Goal: Task Accomplishment & Management: Manage account settings

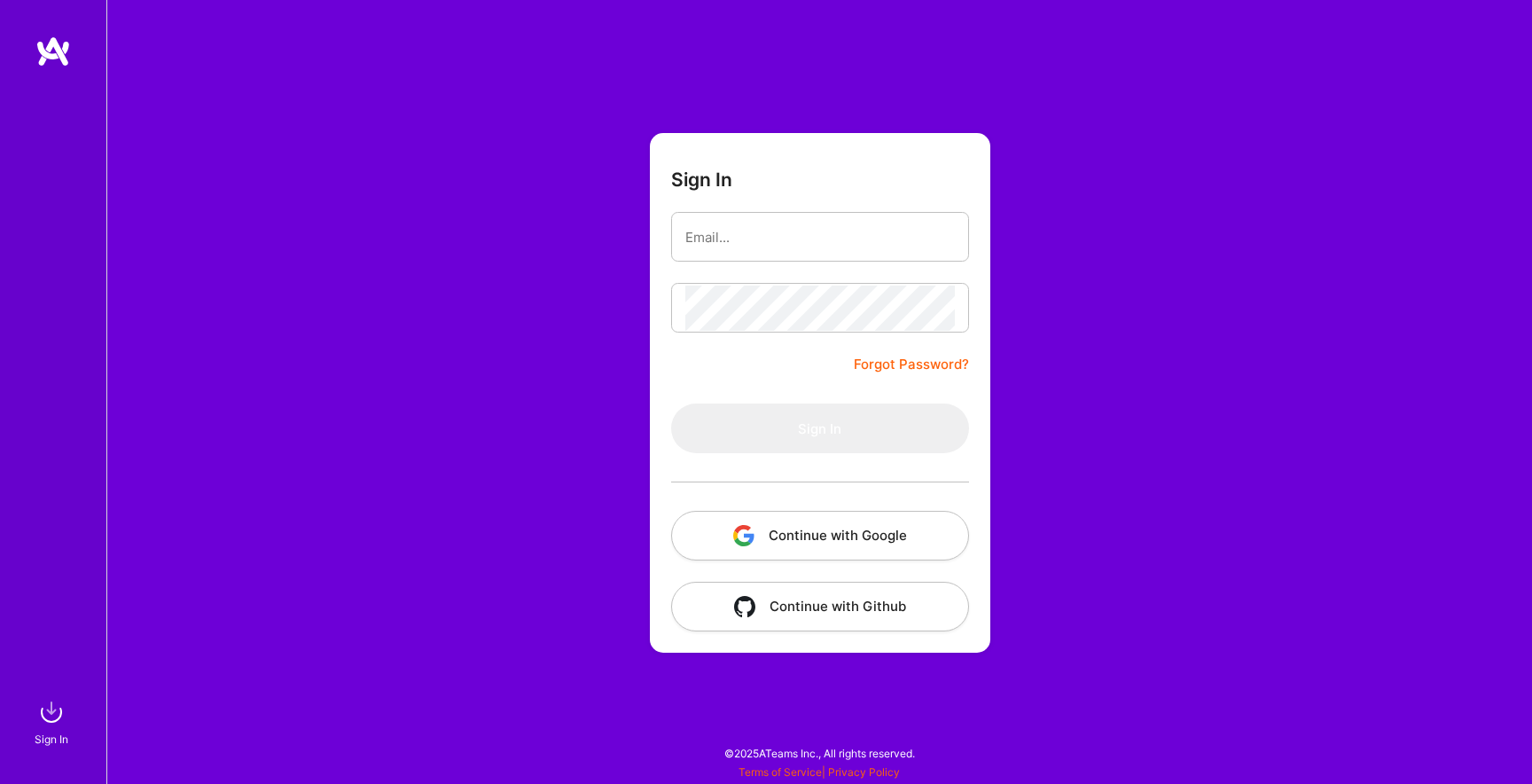
click at [829, 558] on button "Continue with Google" at bounding box center [820, 535] width 298 height 50
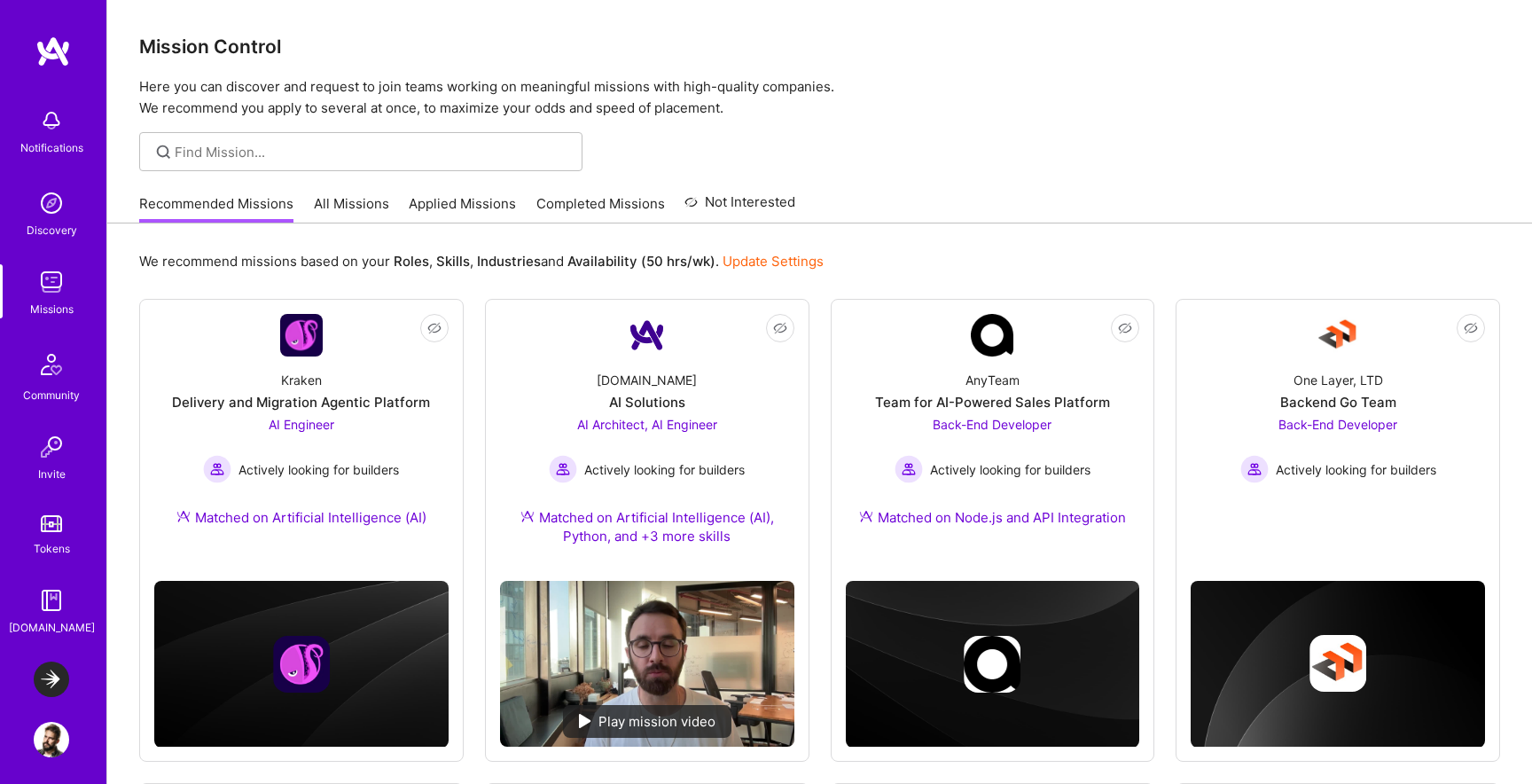
click at [47, 677] on img at bounding box center [52, 679] width 36 height 36
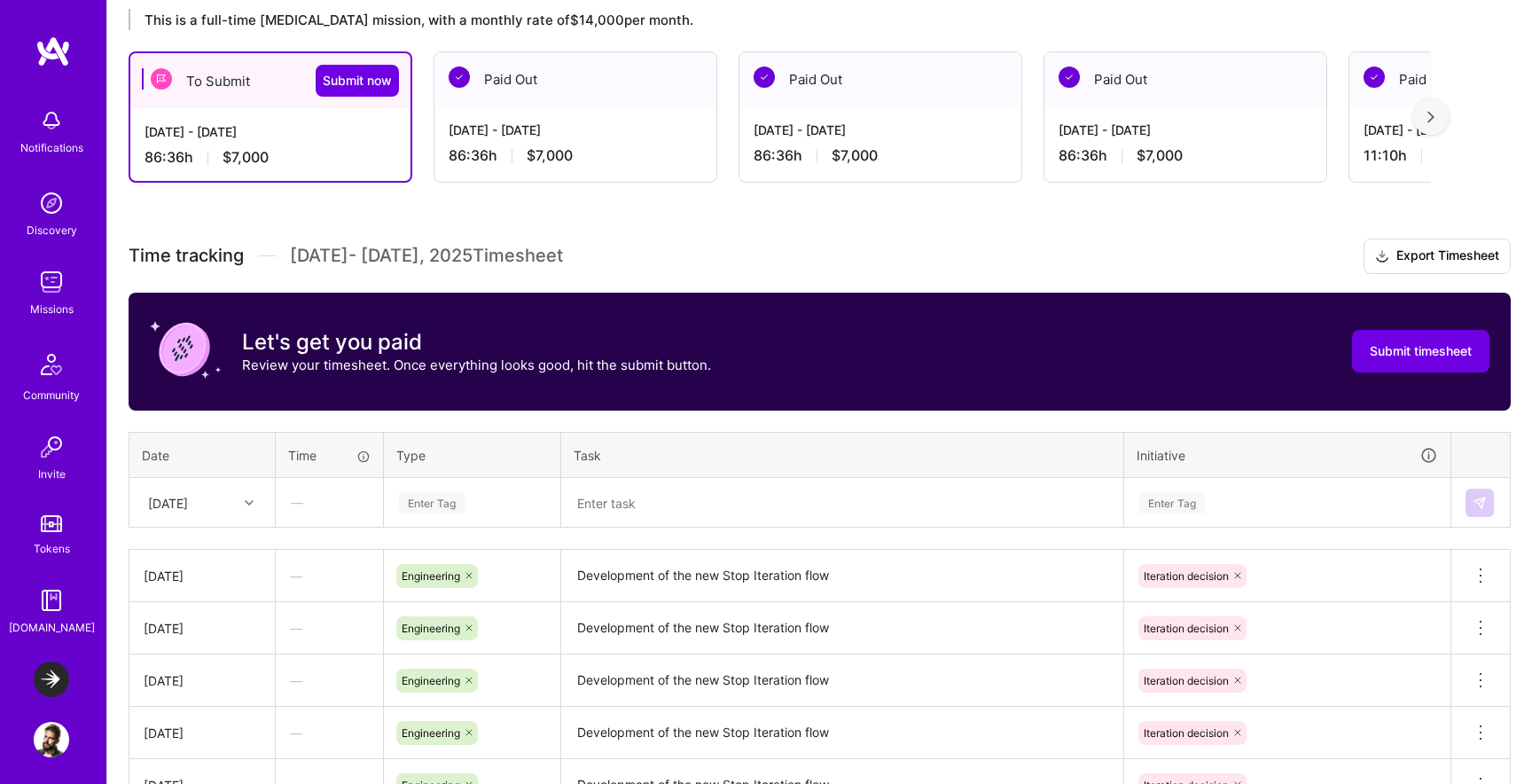
scroll to position [368, 0]
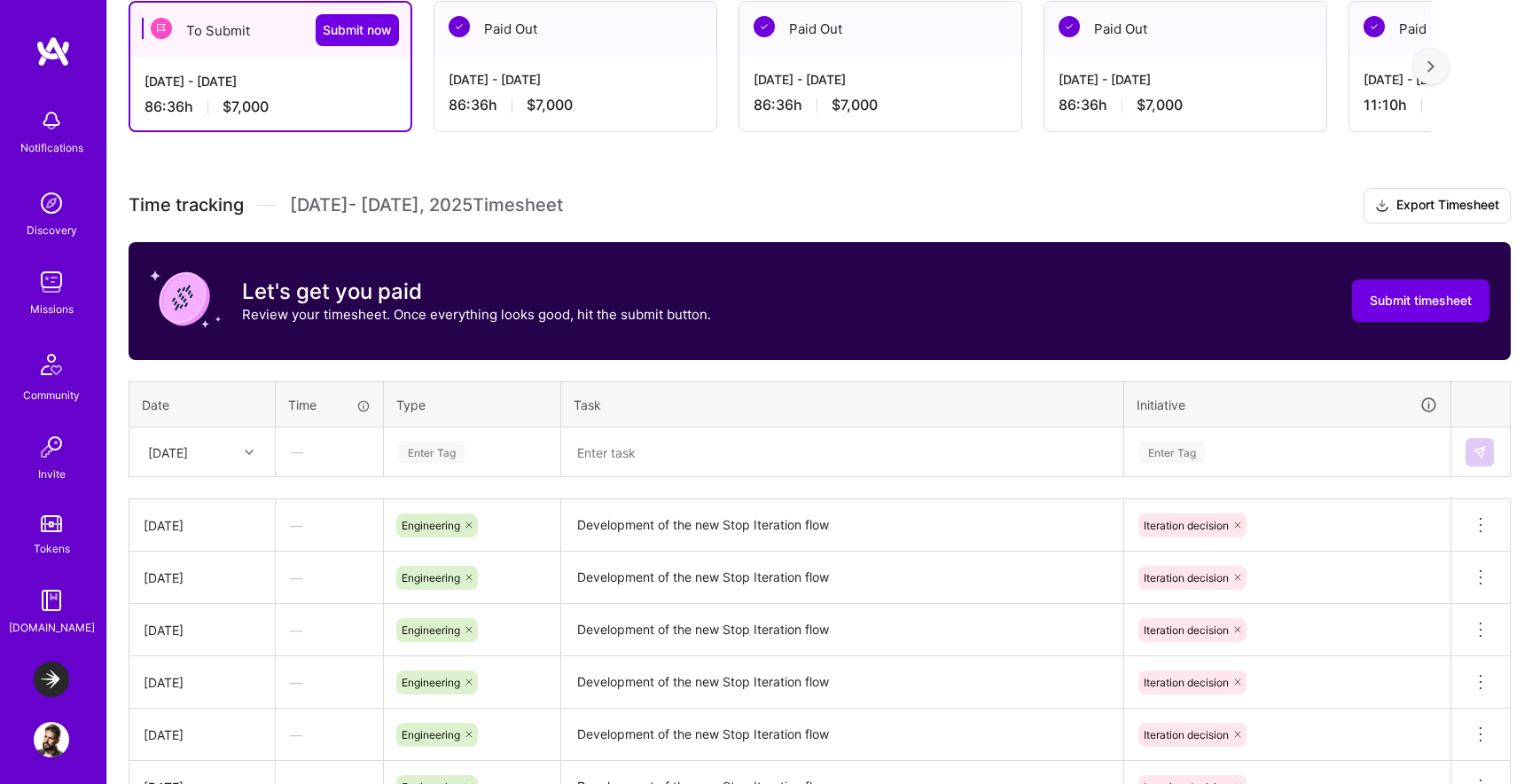
click at [504, 462] on div "Enter Tag" at bounding box center [472, 451] width 150 height 22
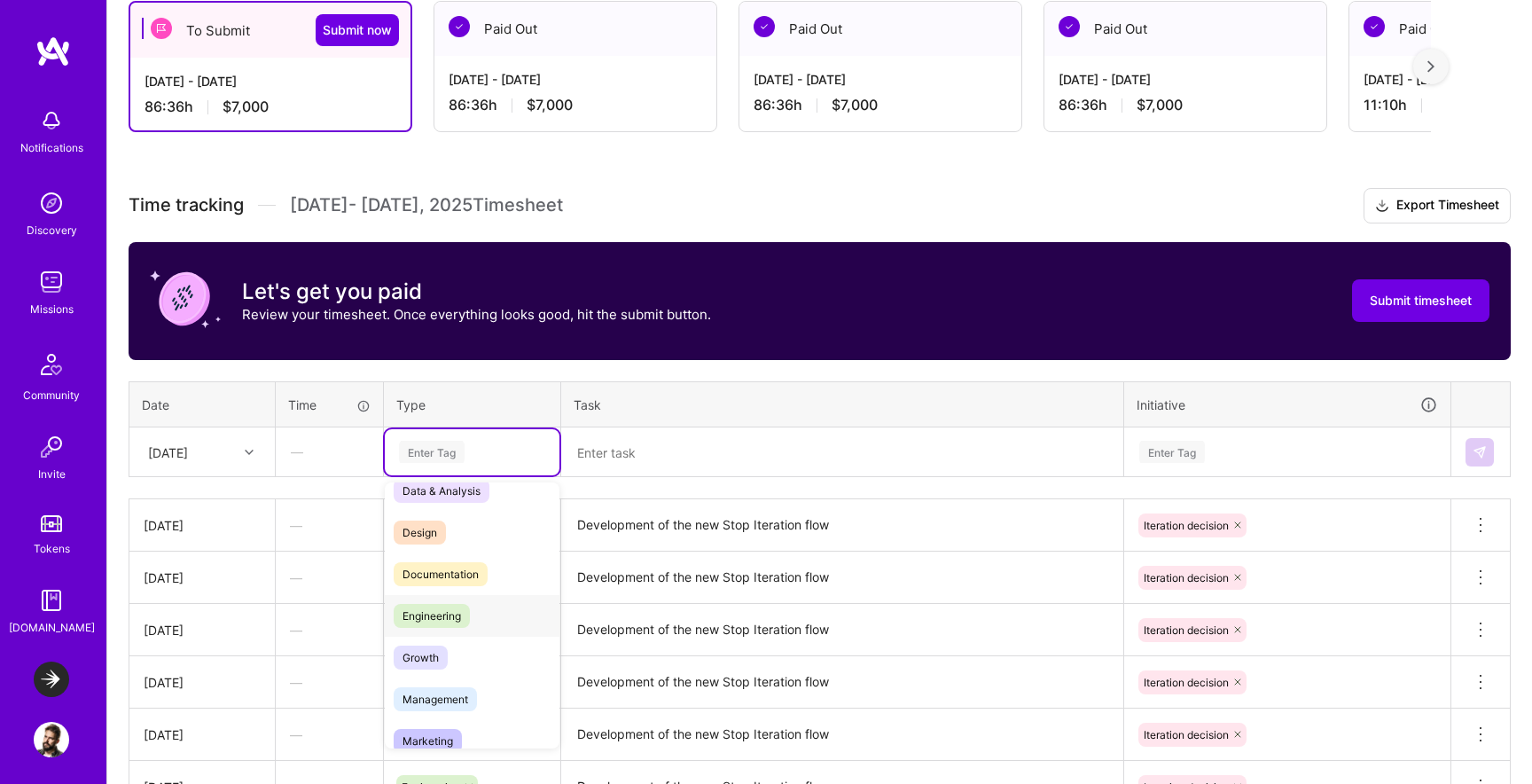
scroll to position [0, 0]
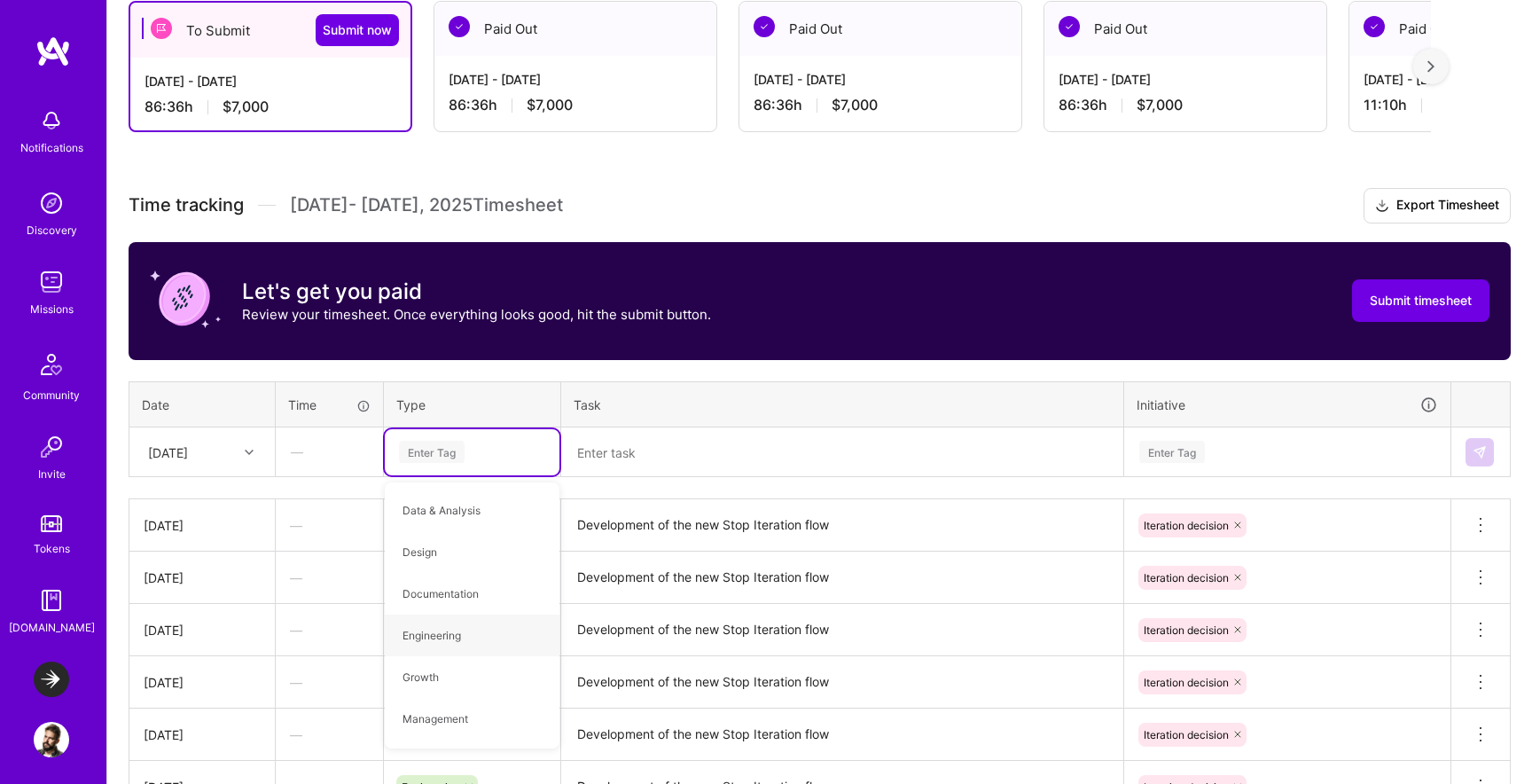
type input "0"
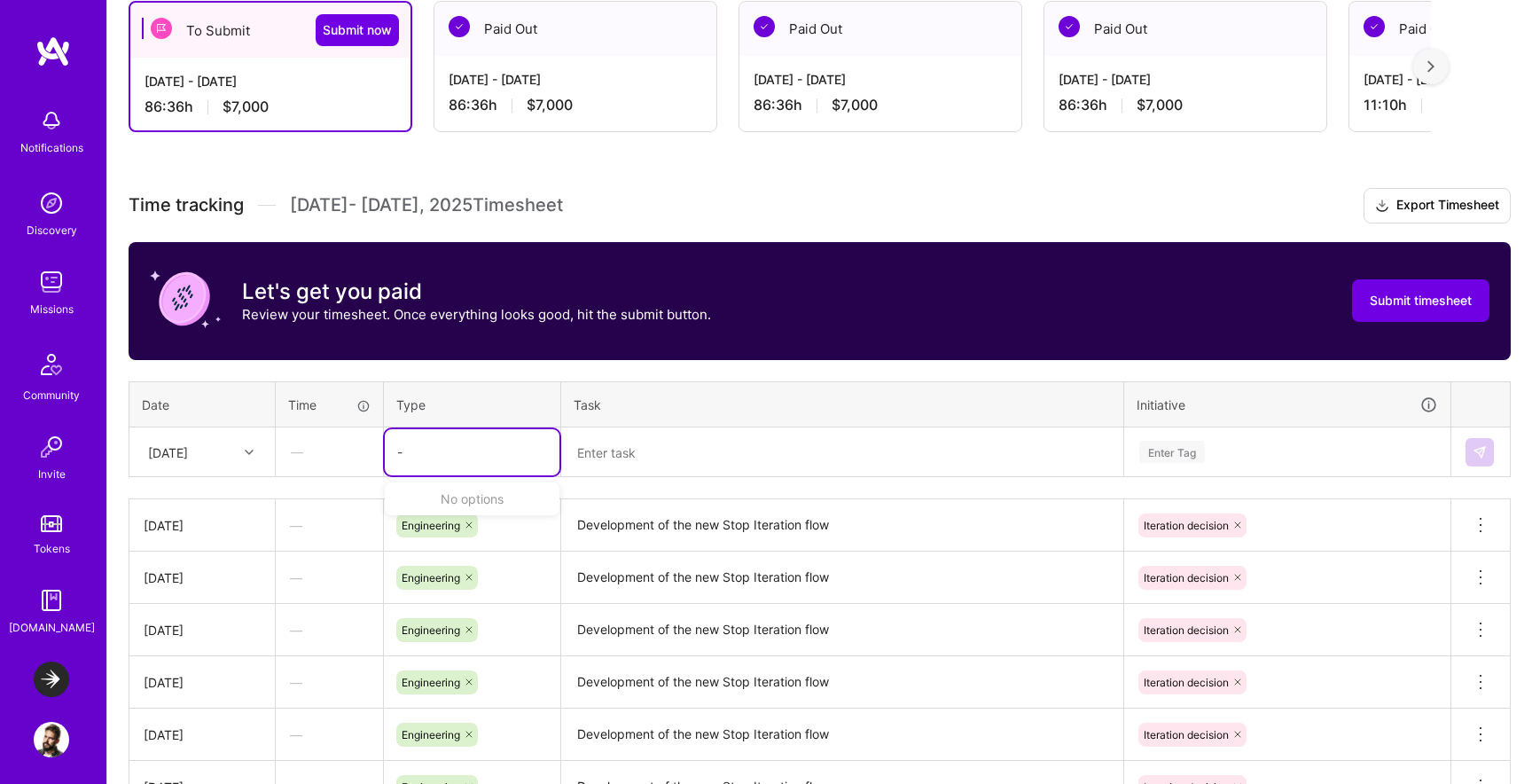
type input "-"
click at [643, 474] on textarea at bounding box center [842, 452] width 559 height 46
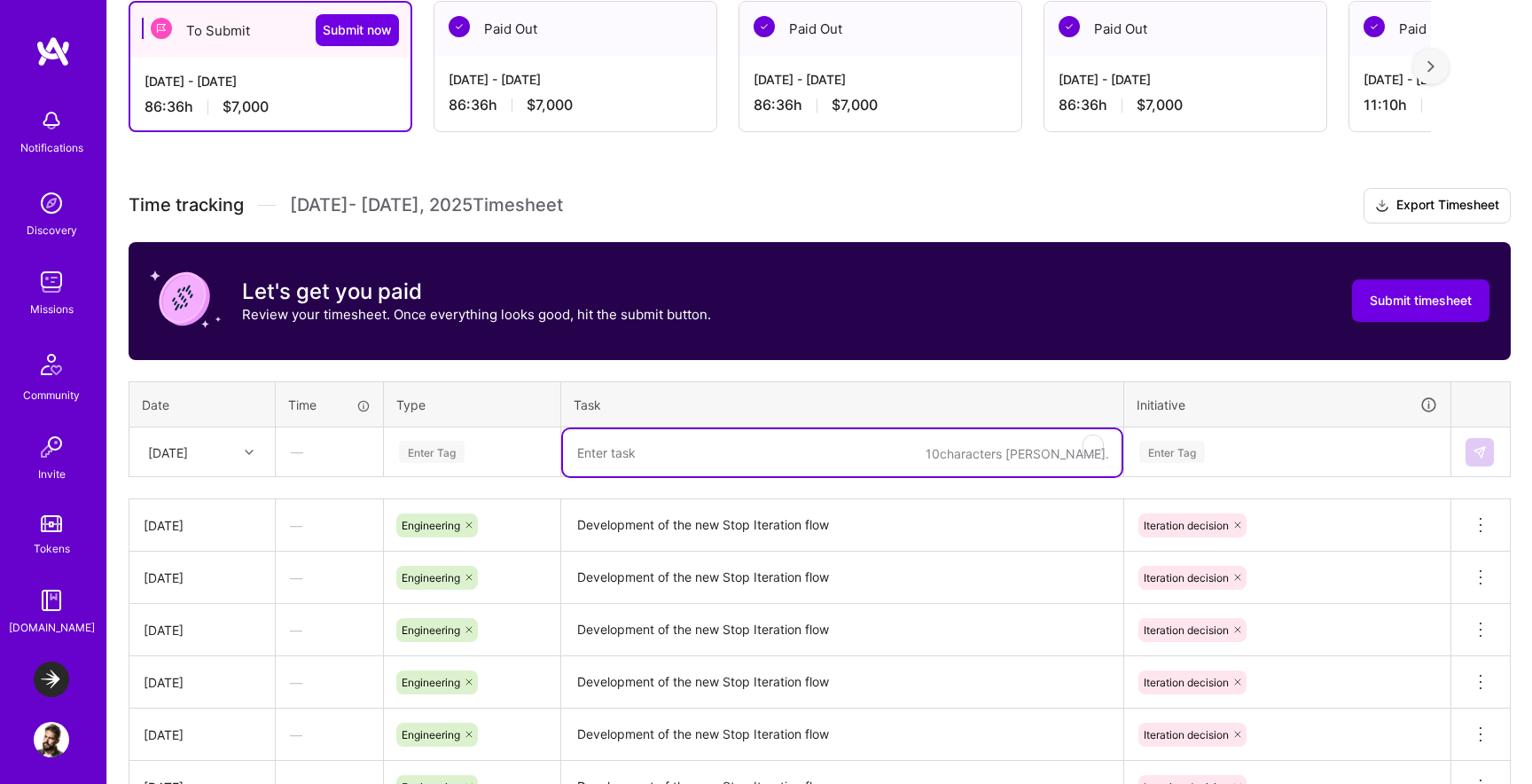
click at [530, 473] on div "Enter Tag" at bounding box center [472, 452] width 175 height 46
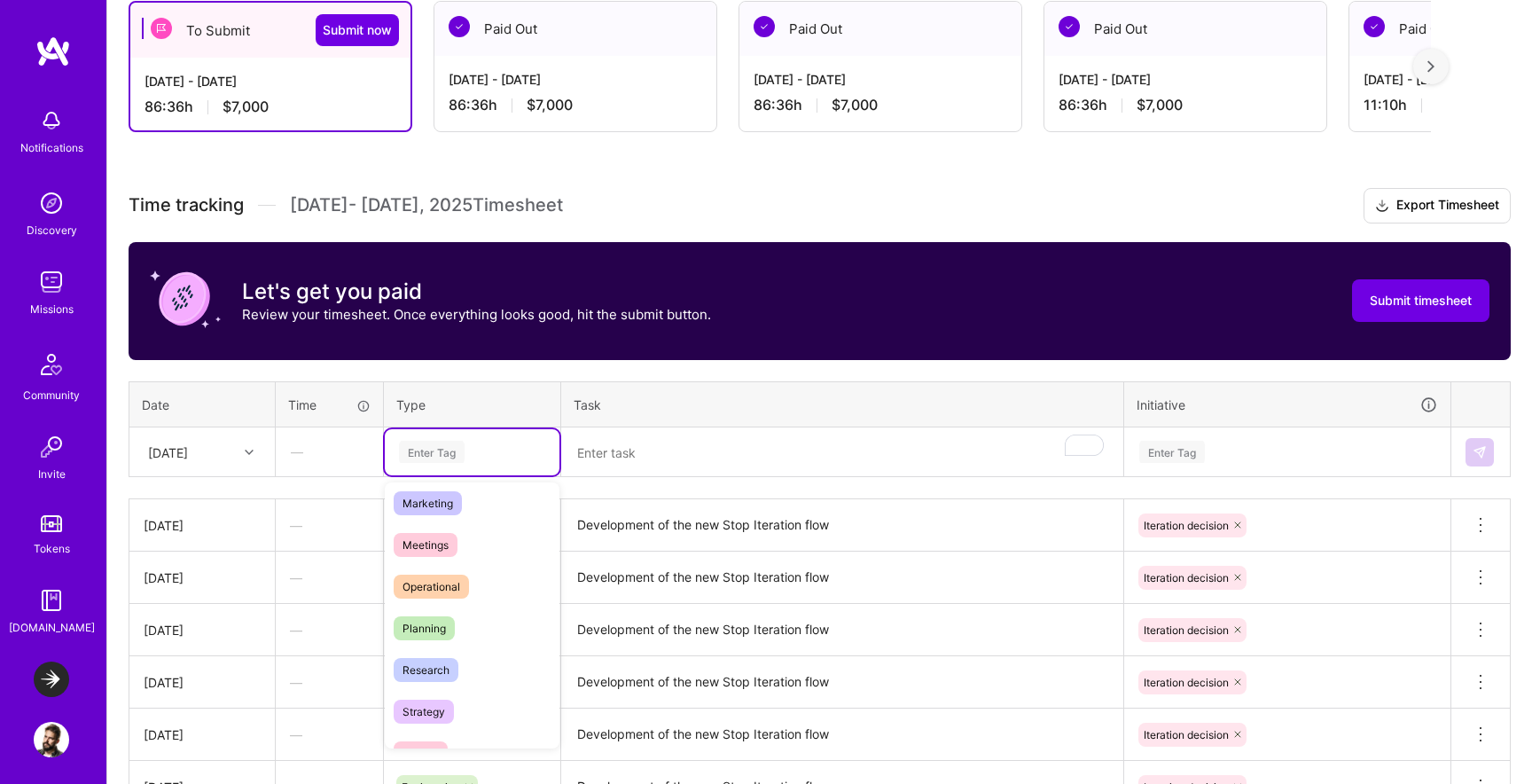
scroll to position [505, 0]
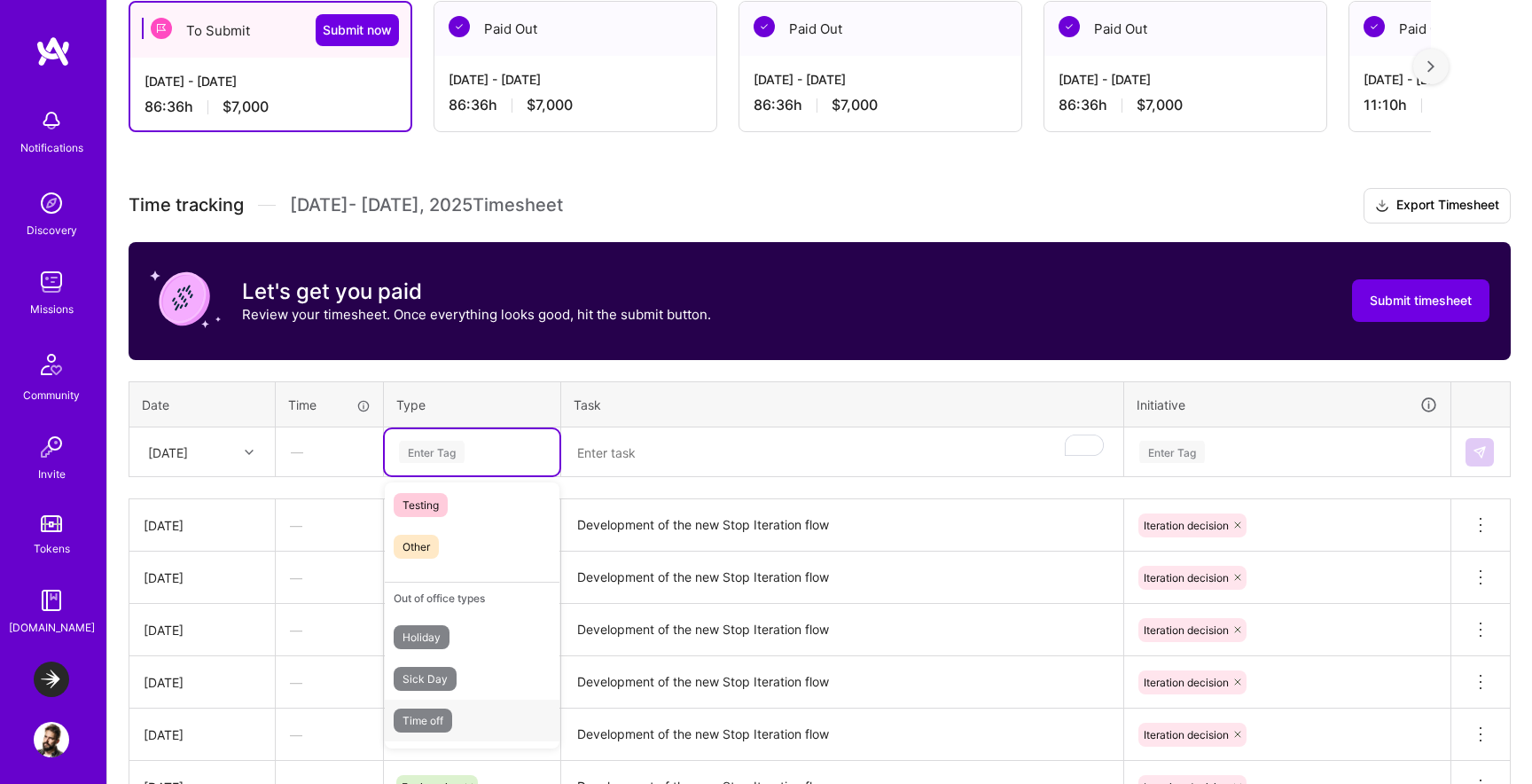
click at [464, 722] on div "Time off" at bounding box center [472, 720] width 175 height 42
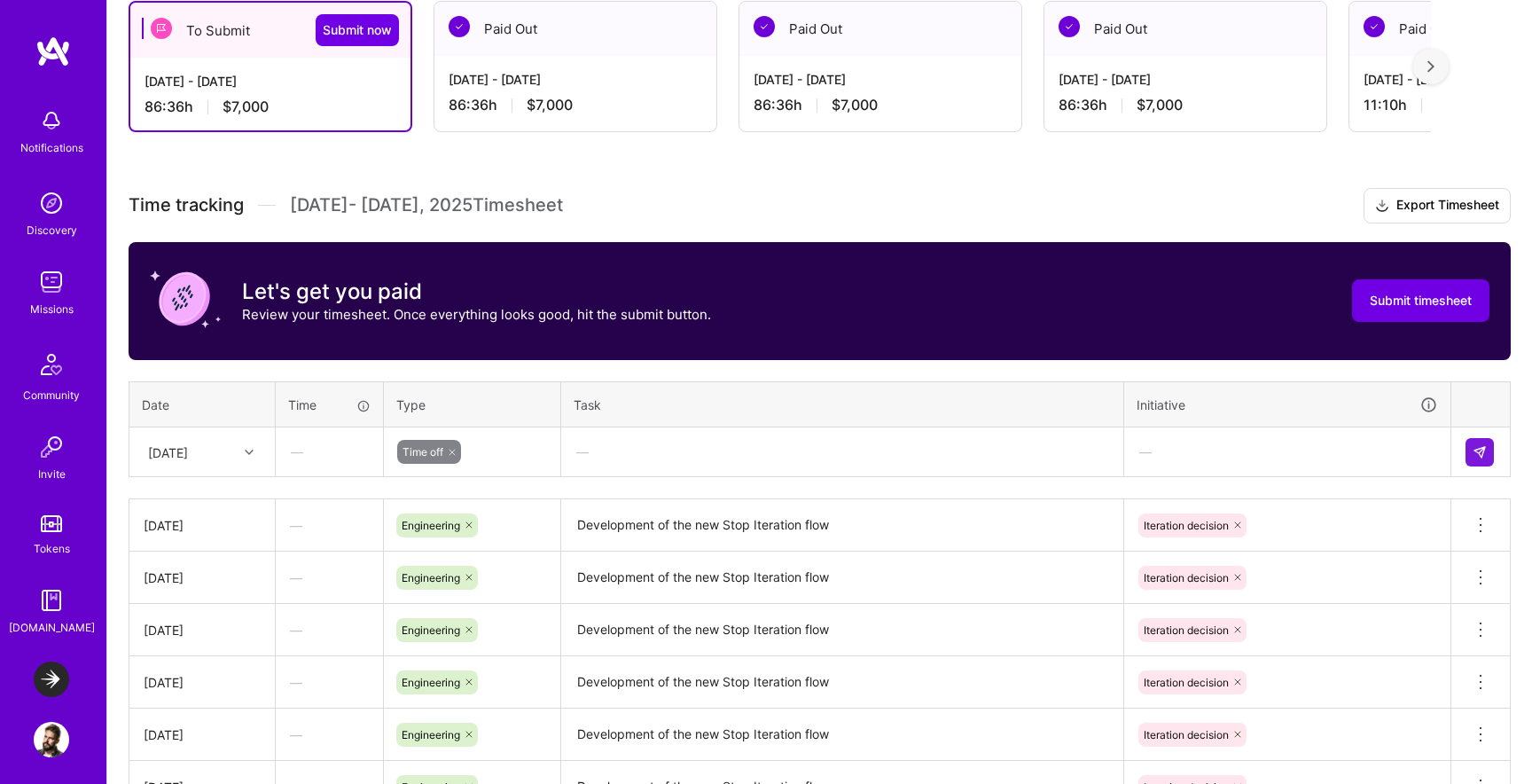
click at [719, 448] on div "—" at bounding box center [842, 451] width 560 height 47
click at [838, 337] on div "Let's get you paid Review your timesheet. Once everything looks good, hit the s…" at bounding box center [820, 301] width 1383 height 118
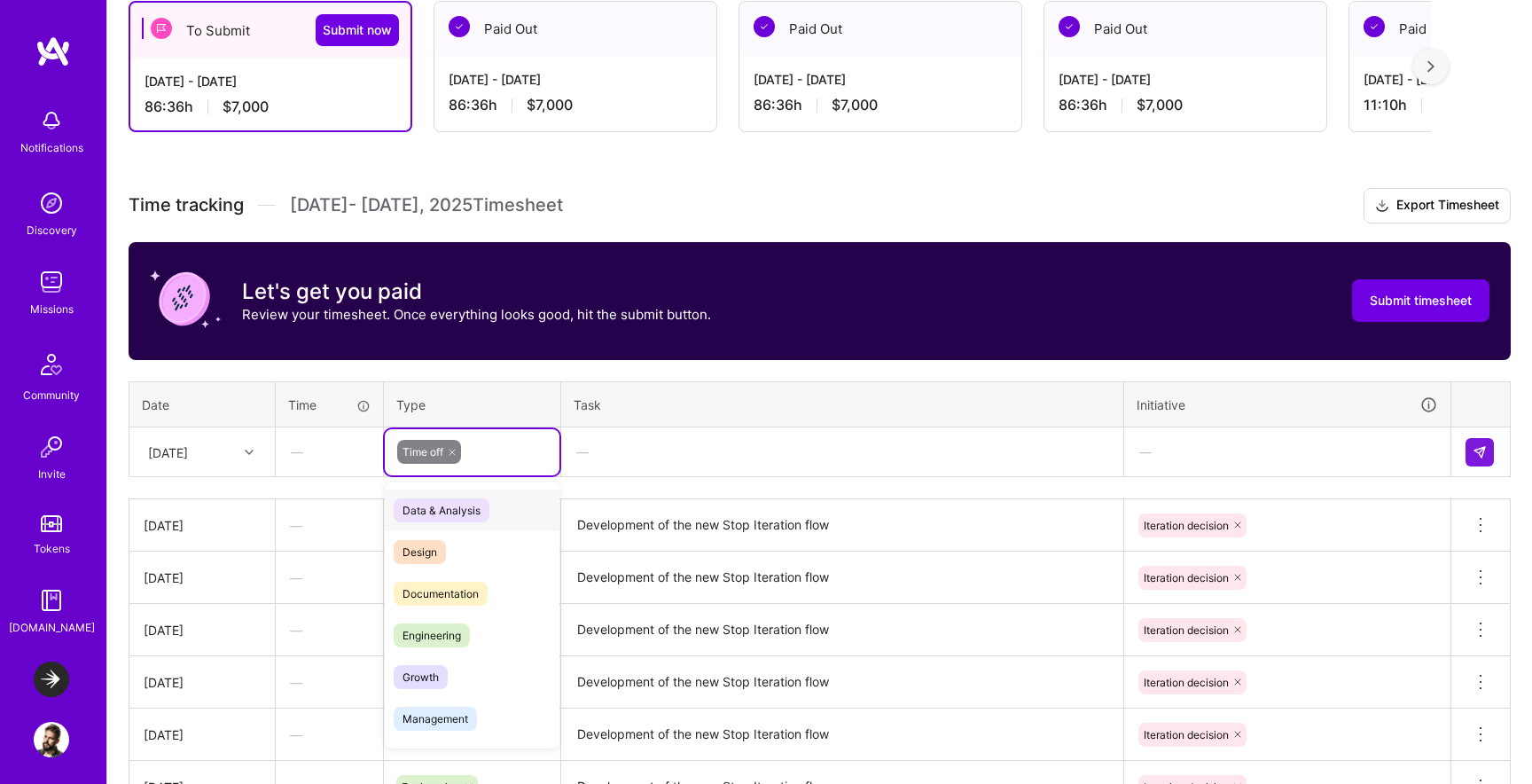
click at [471, 455] on div "Time off" at bounding box center [472, 451] width 150 height 24
click at [455, 453] on icon at bounding box center [452, 452] width 5 height 5
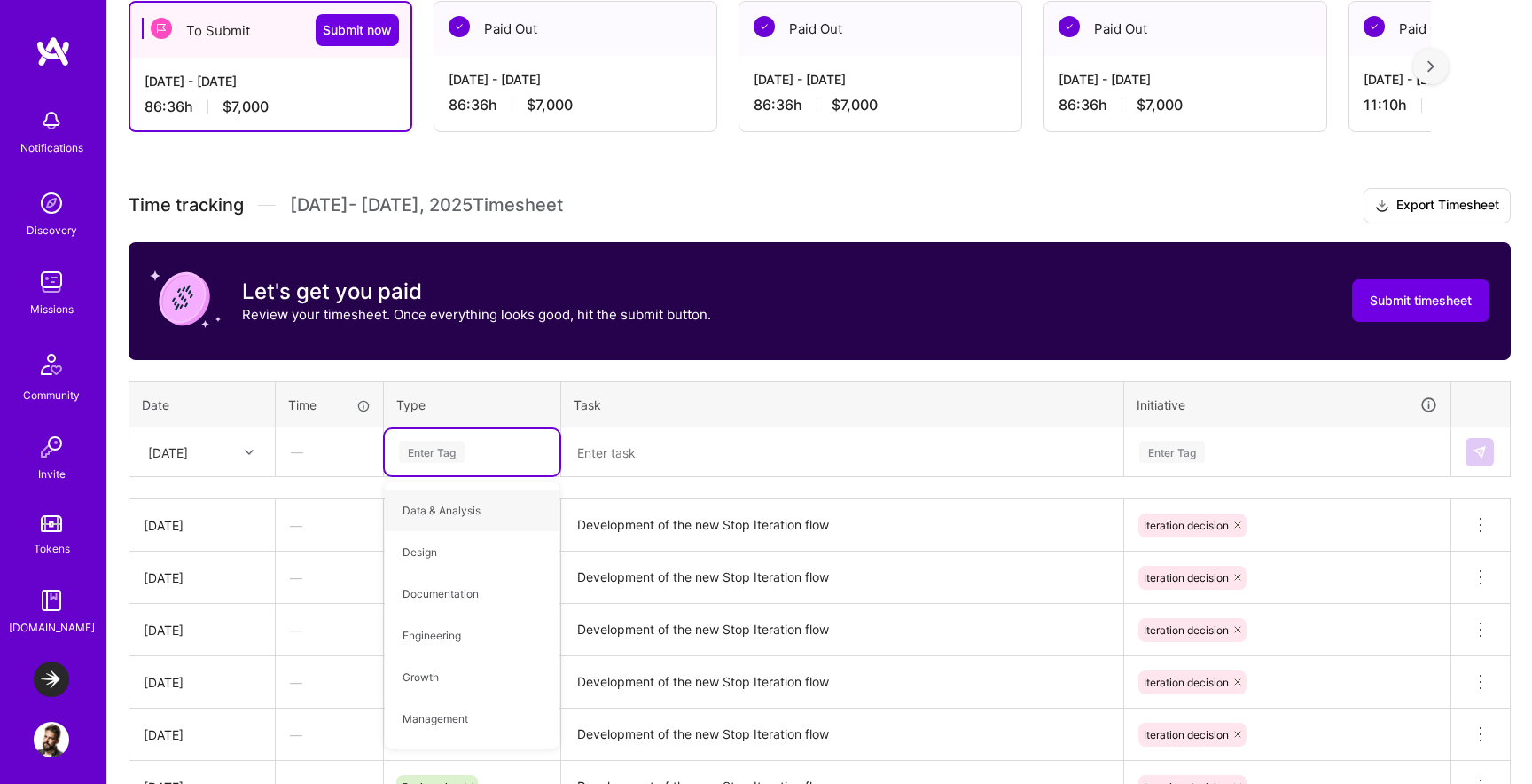
click at [455, 453] on div "Enter Tag" at bounding box center [432, 451] width 66 height 28
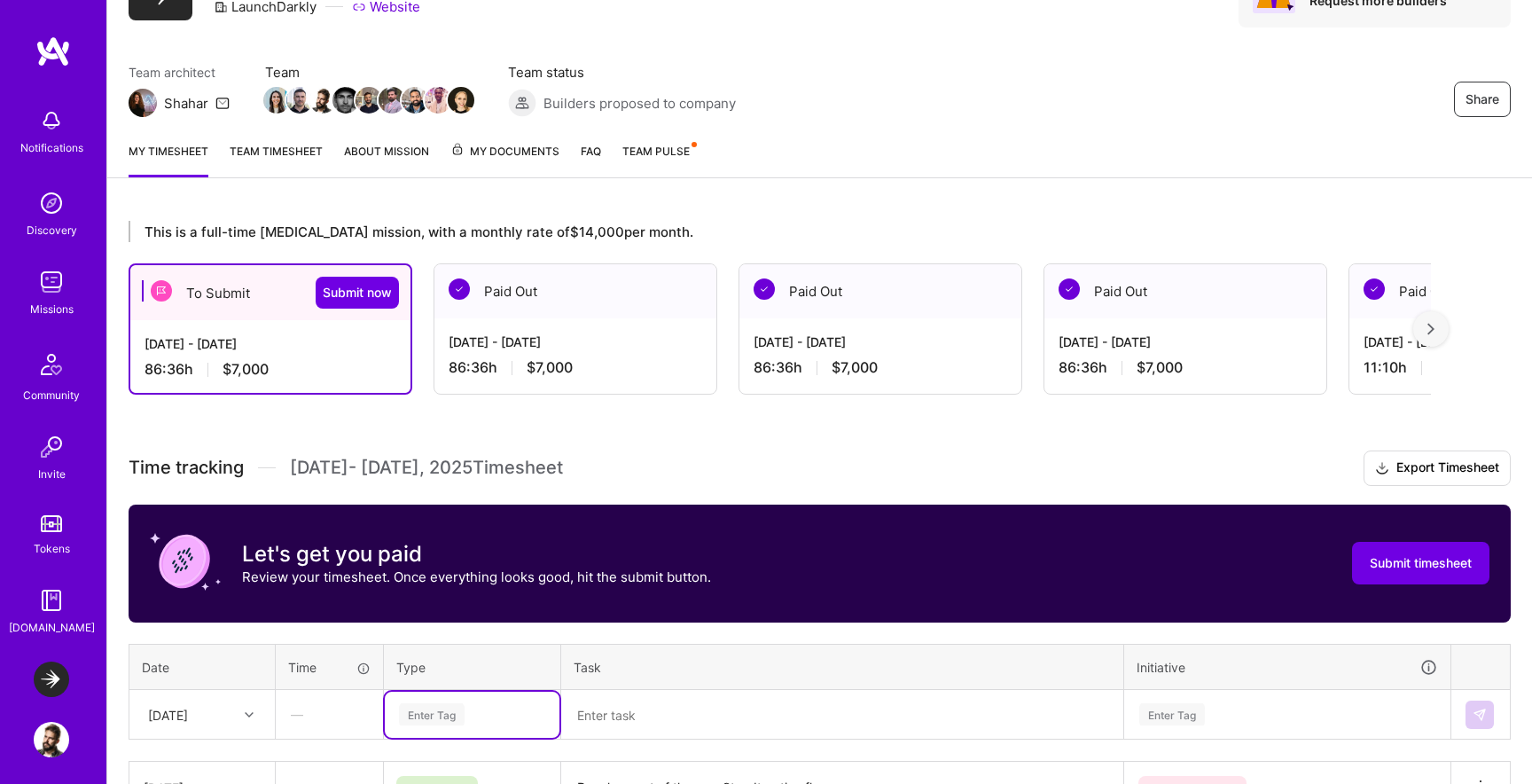
scroll to position [338, 0]
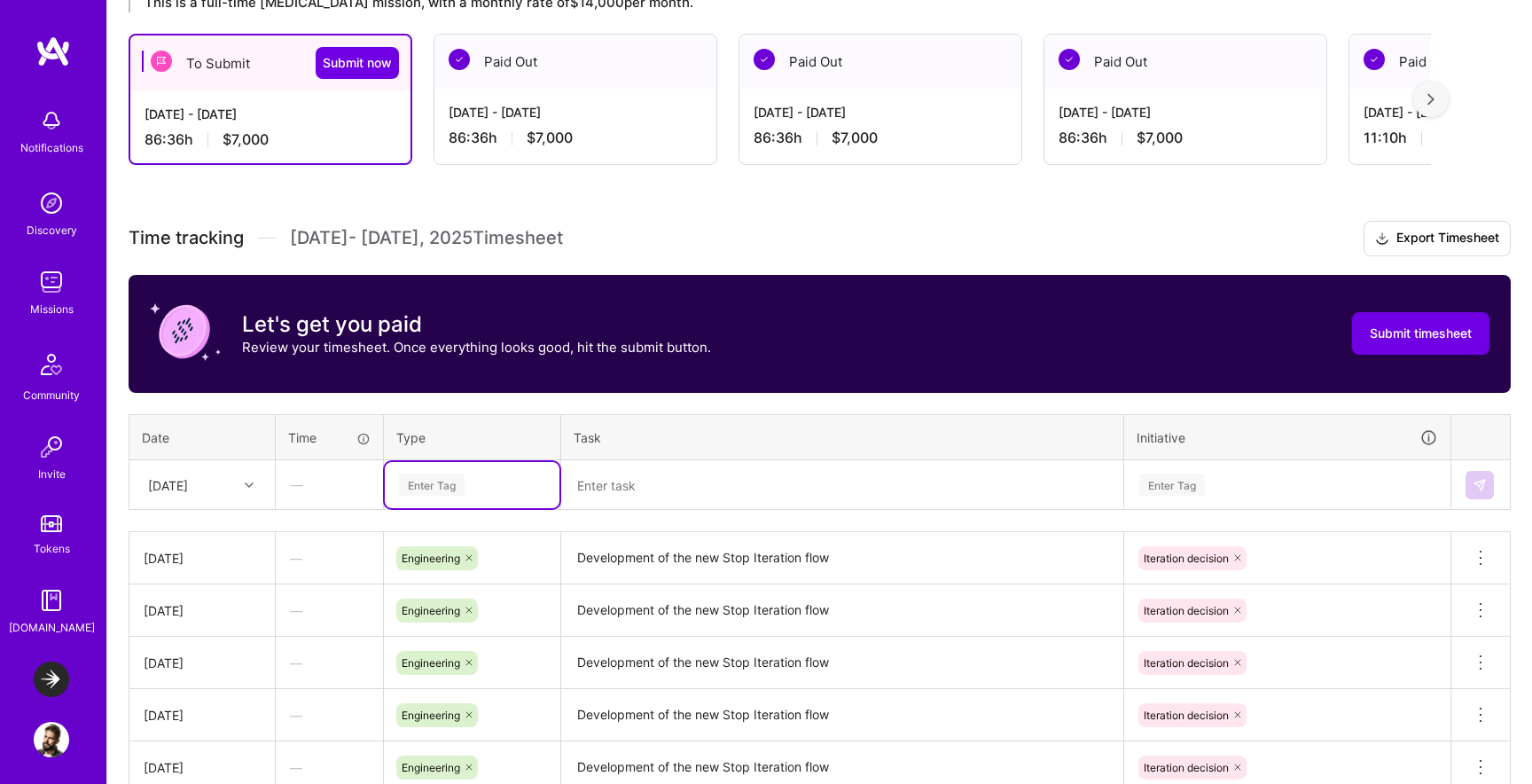
click at [448, 508] on div "option Time off, deselected. Select is focused ,type to refine list, press Down…" at bounding box center [472, 485] width 175 height 46
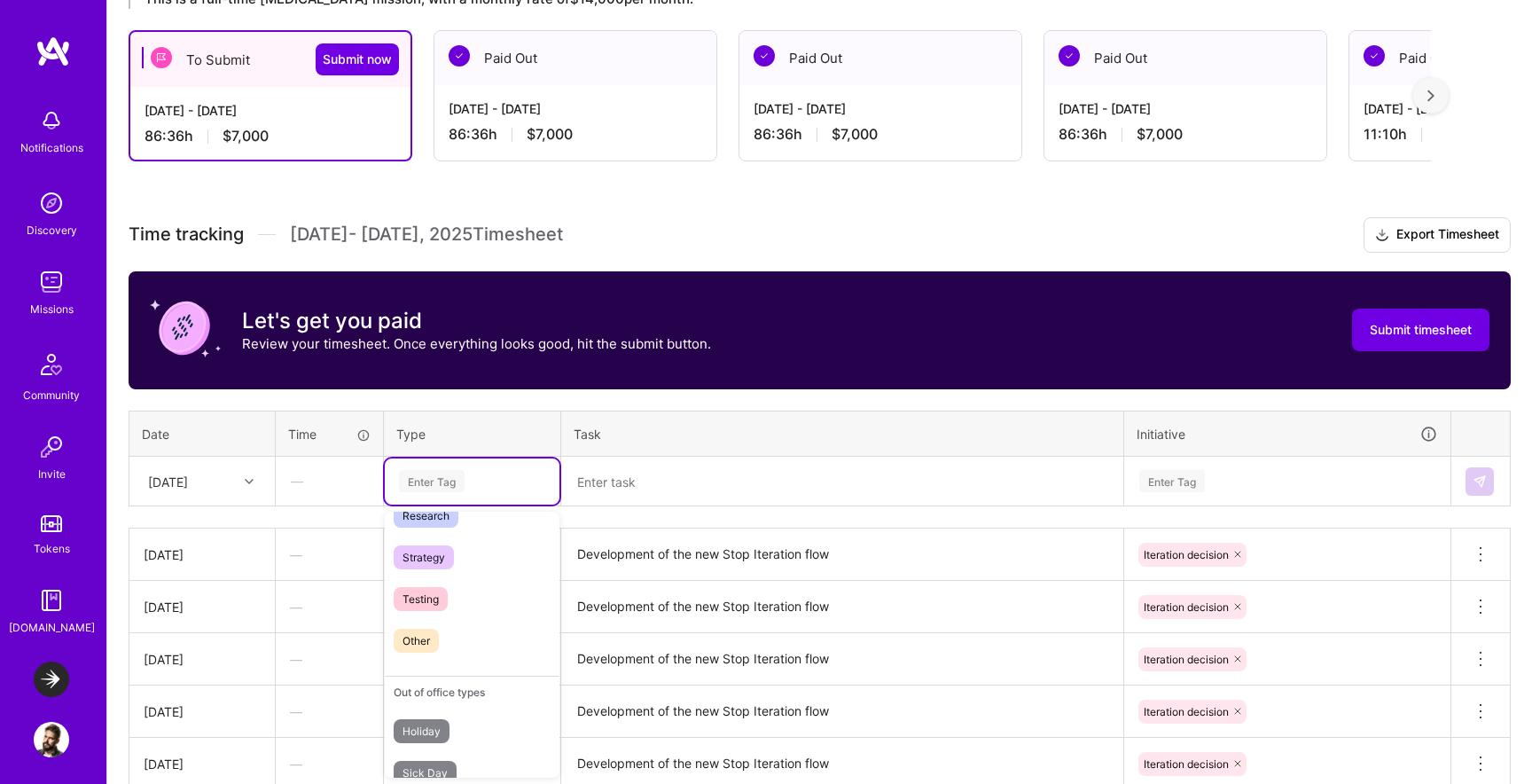
scroll to position [505, 0]
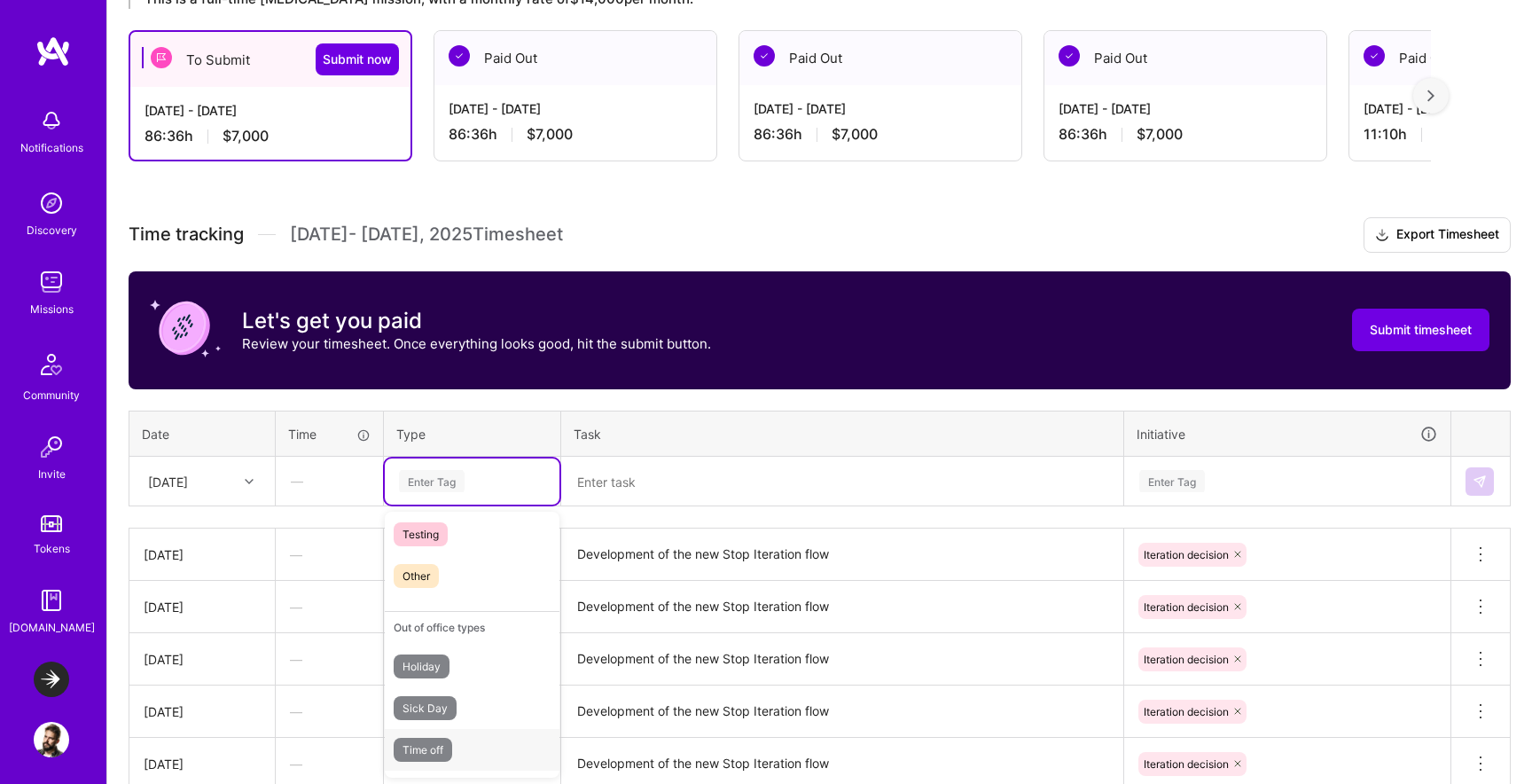
click at [480, 744] on div "Time off" at bounding box center [472, 749] width 175 height 42
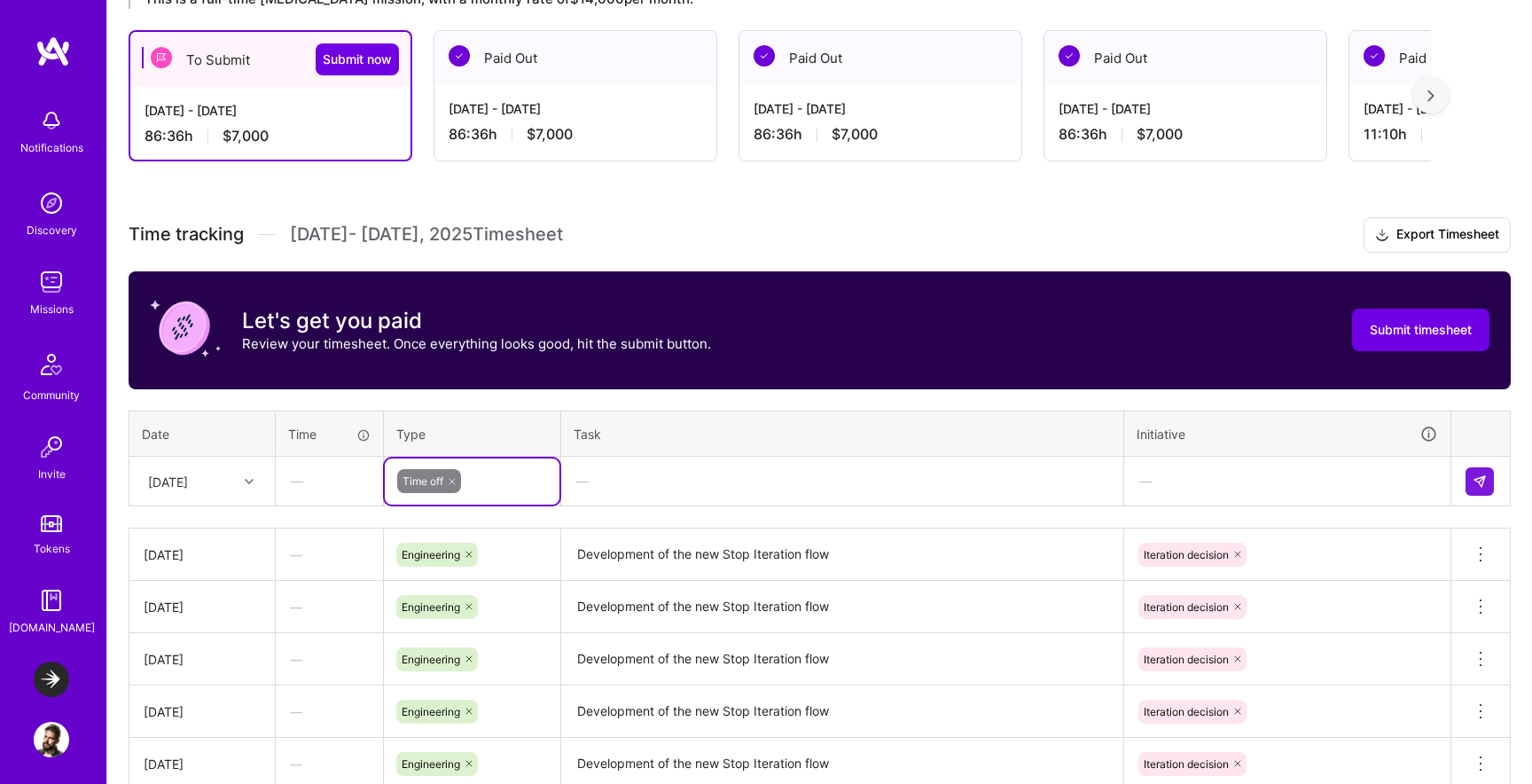
click at [950, 398] on div "Time tracking [DATE] - [DATE] Timesheet Export Timesheet Let's get you paid Rev…" at bounding box center [820, 659] width 1383 height 883
click at [1482, 486] on img at bounding box center [1480, 481] width 14 height 14
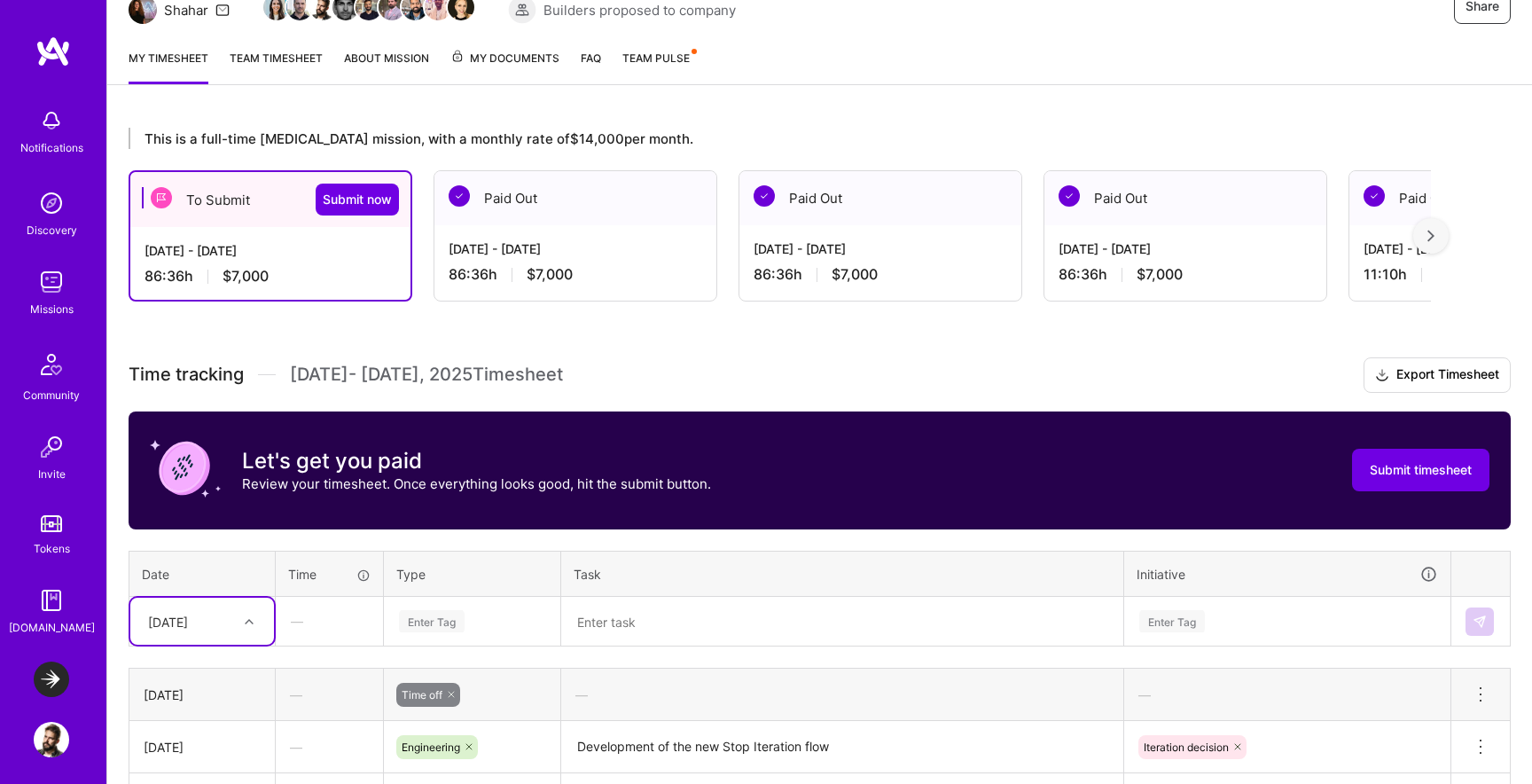
scroll to position [171, 0]
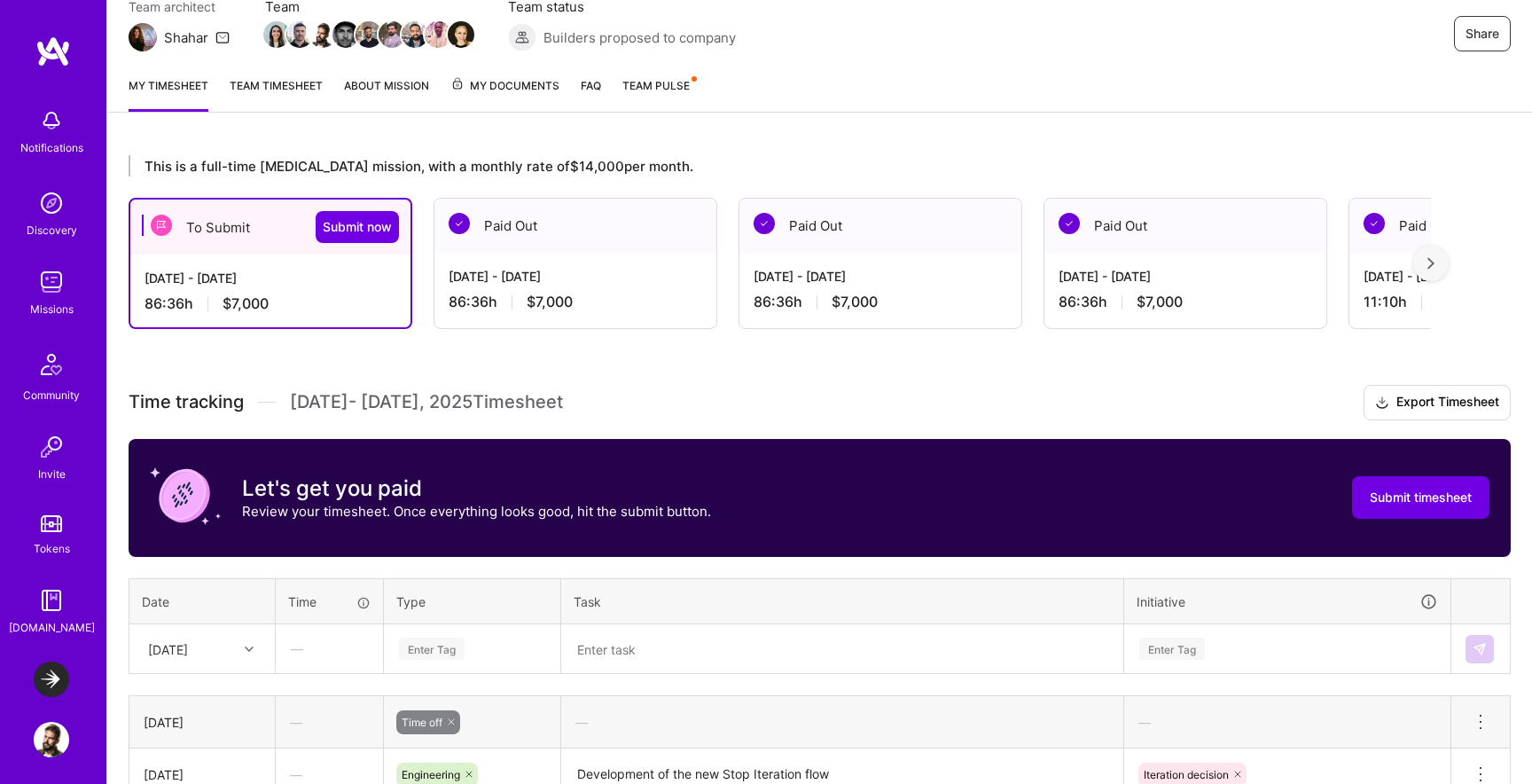
click at [651, 75] on div "My timesheet Team timesheet About Mission My Documents FAQ Team Pulse" at bounding box center [820, 87] width 1425 height 51
click at [648, 86] on span "Team Pulse" at bounding box center [656, 85] width 67 height 13
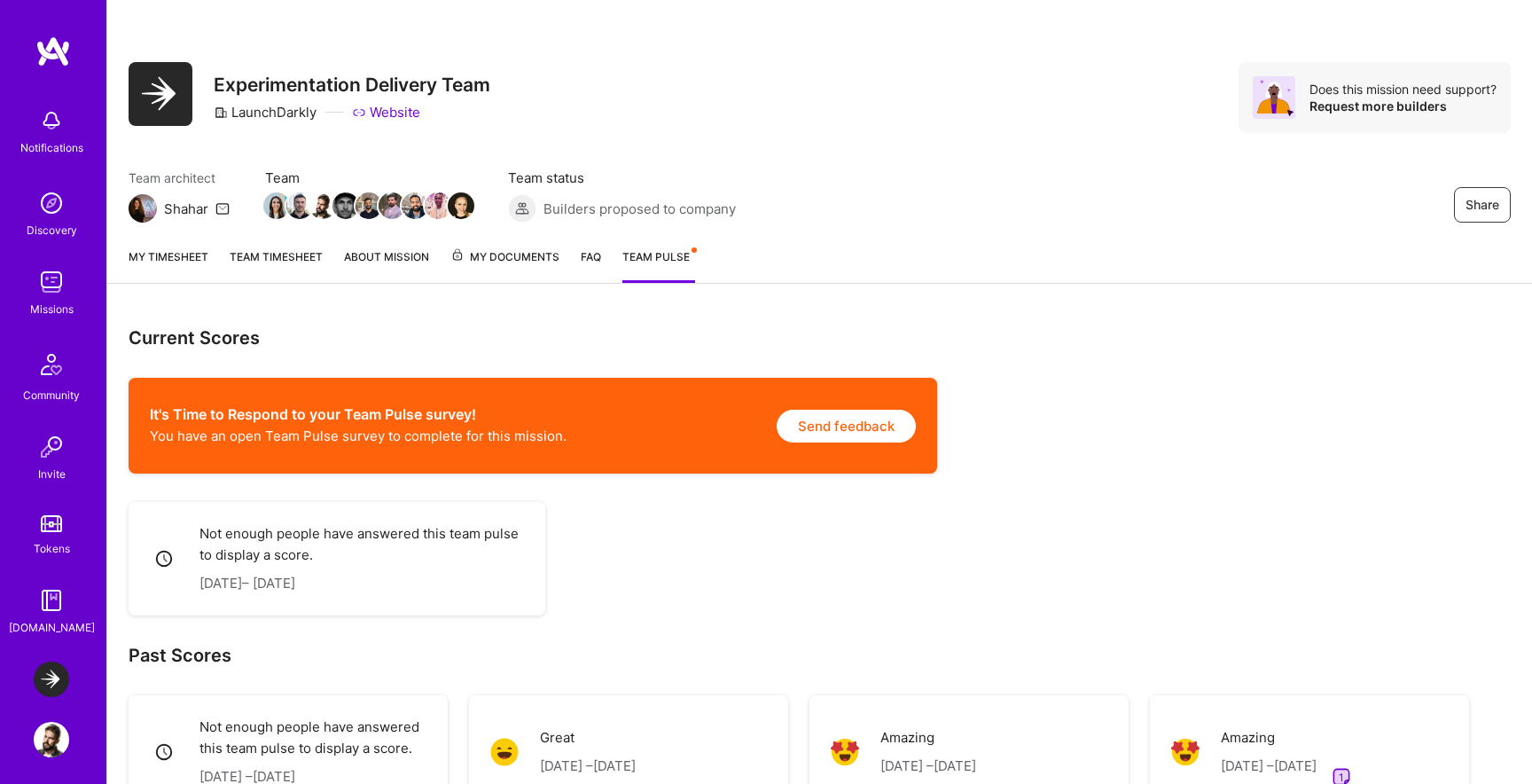
click at [165, 261] on link "My timesheet" at bounding box center [169, 265] width 80 height 36
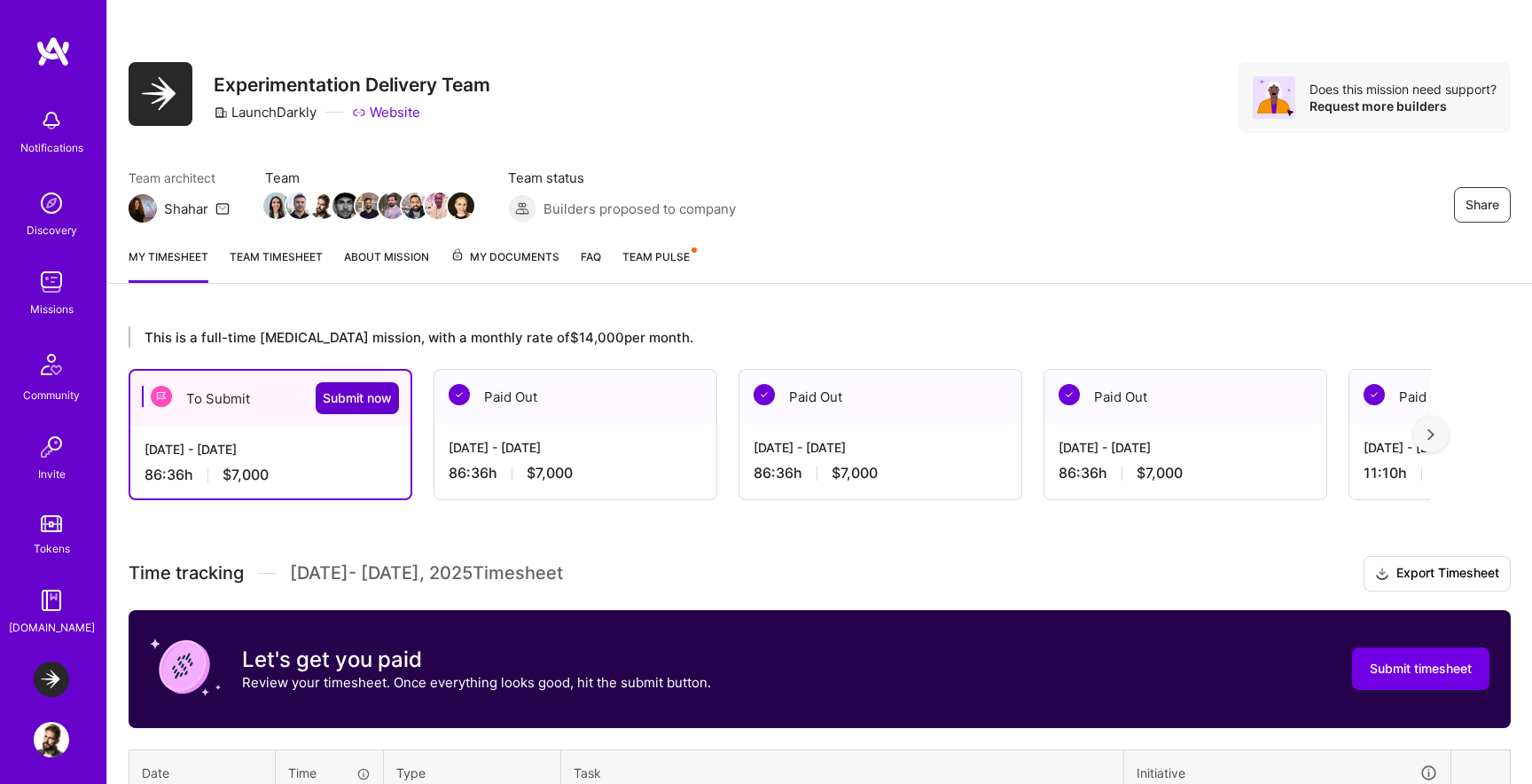
click at [372, 402] on span "Submit now" at bounding box center [357, 398] width 69 height 18
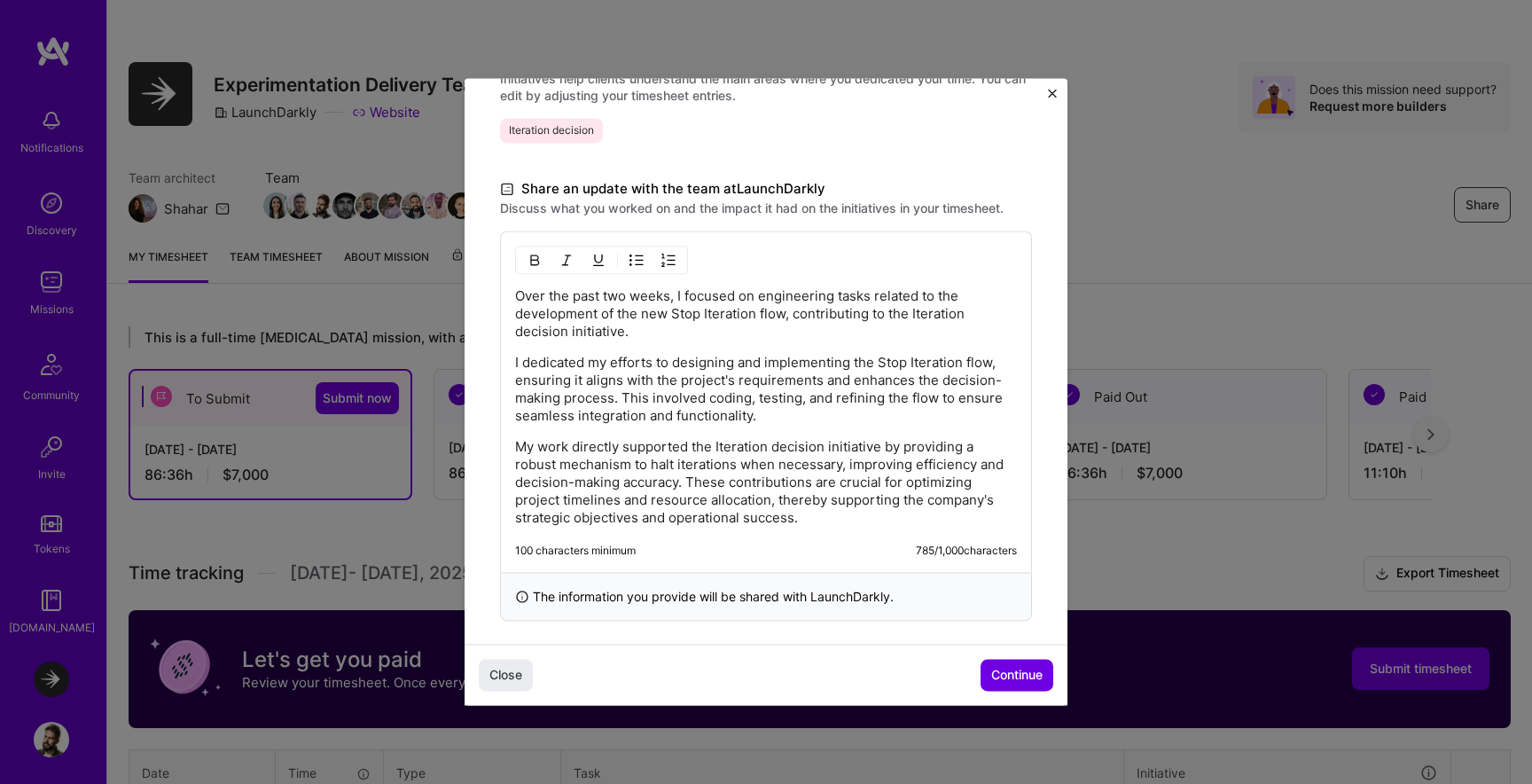
scroll to position [465, 0]
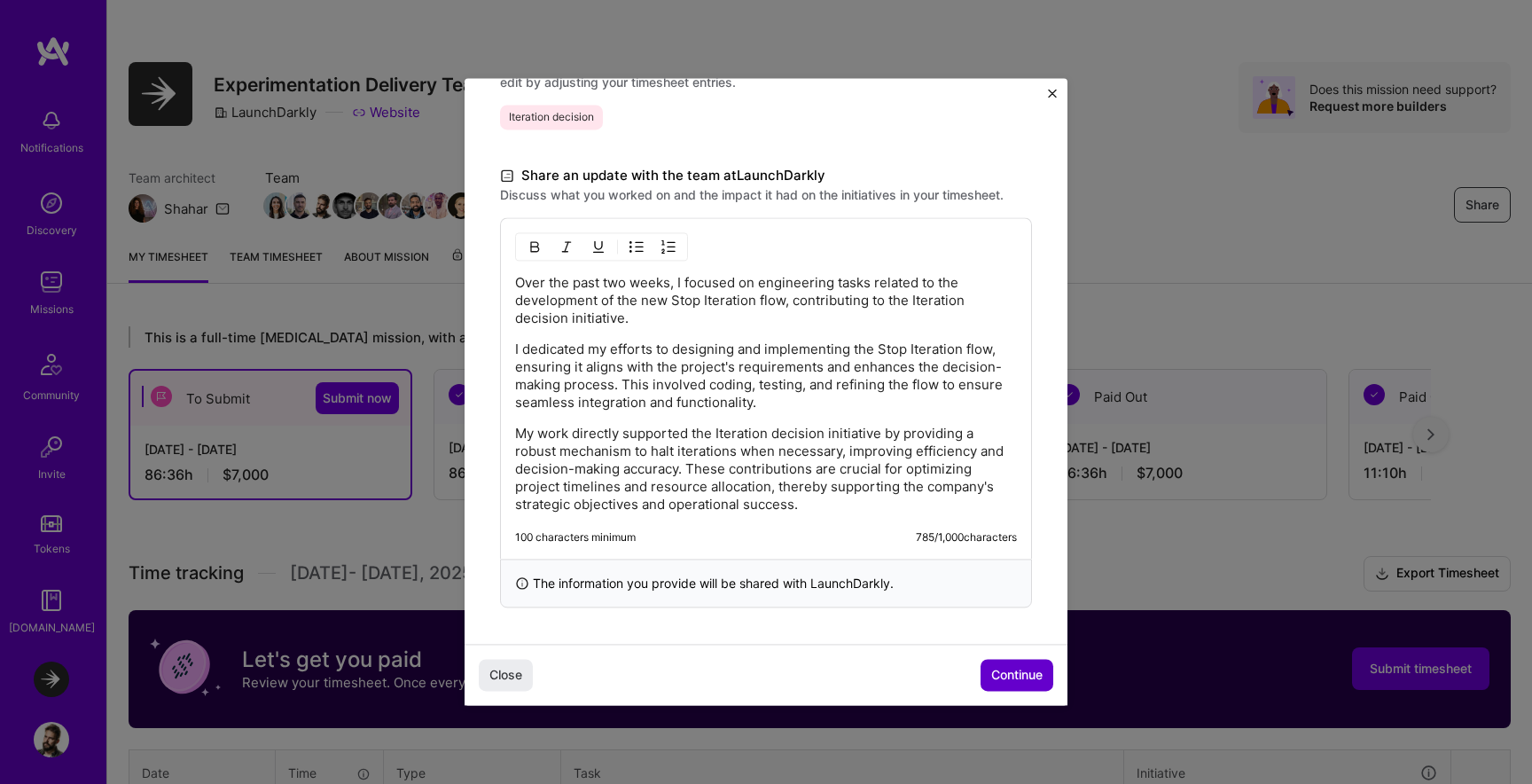
click at [997, 679] on span "Continue" at bounding box center [1017, 676] width 52 height 18
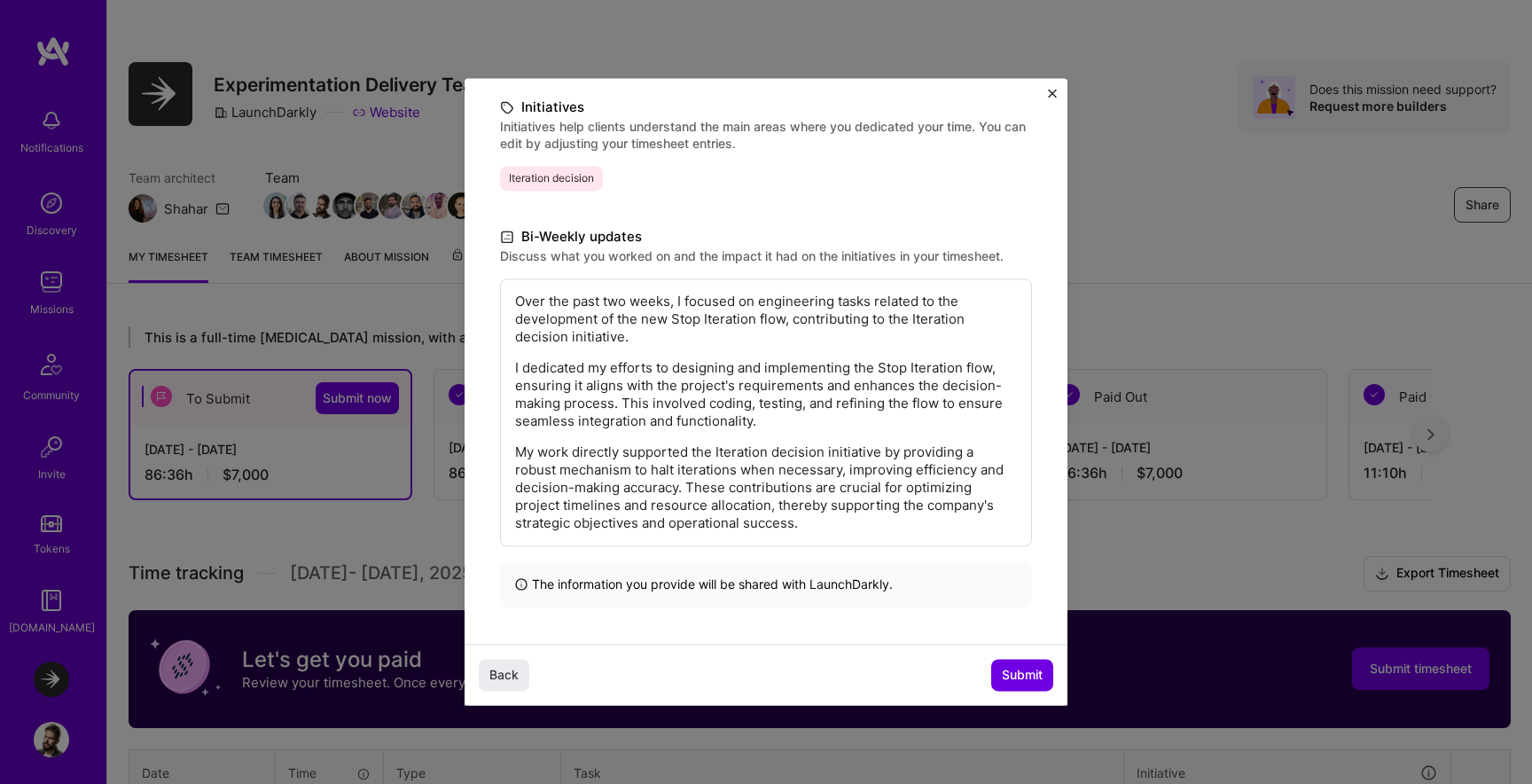
scroll to position [0, 0]
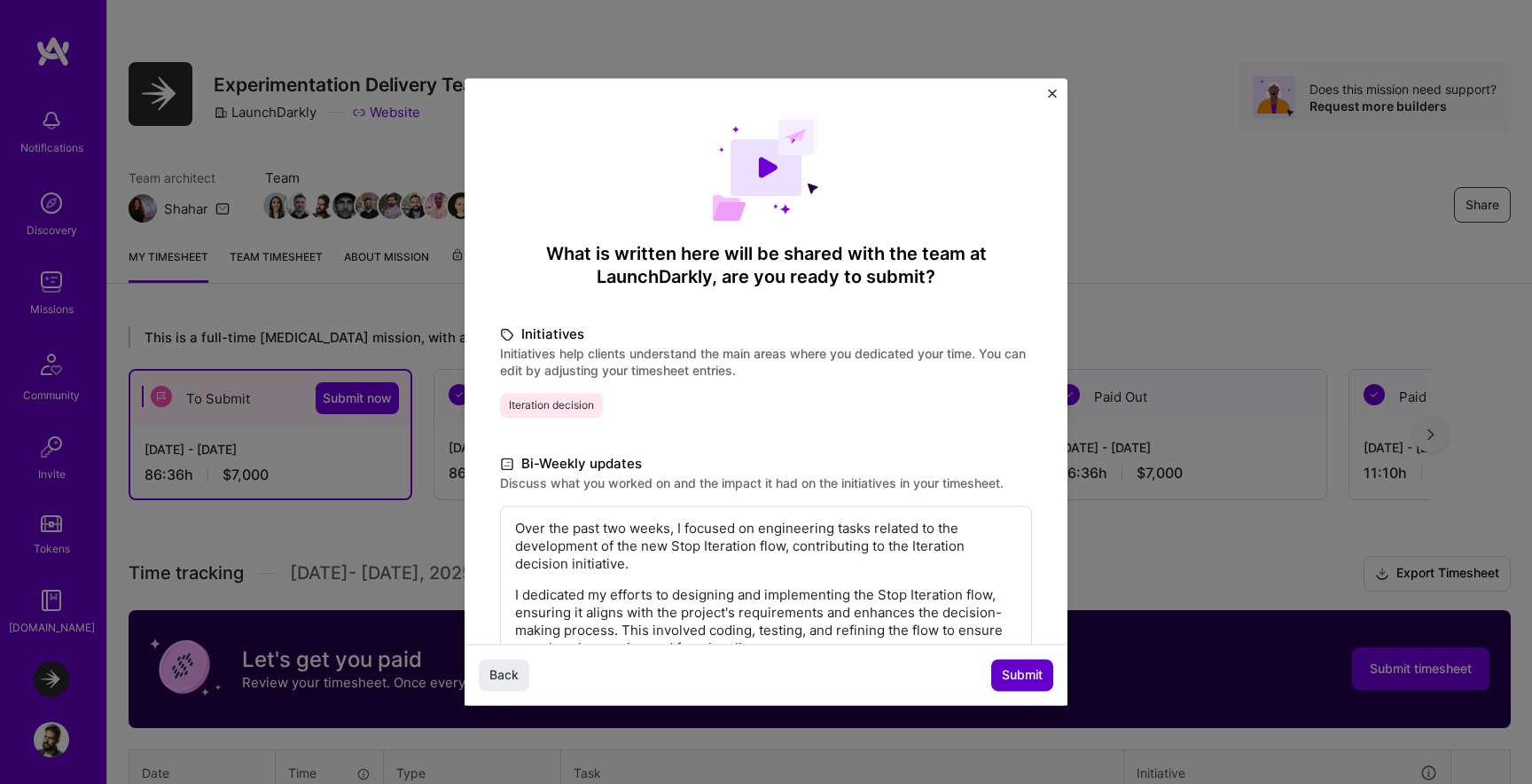
click at [1029, 682] on span "Submit" at bounding box center [1022, 676] width 41 height 18
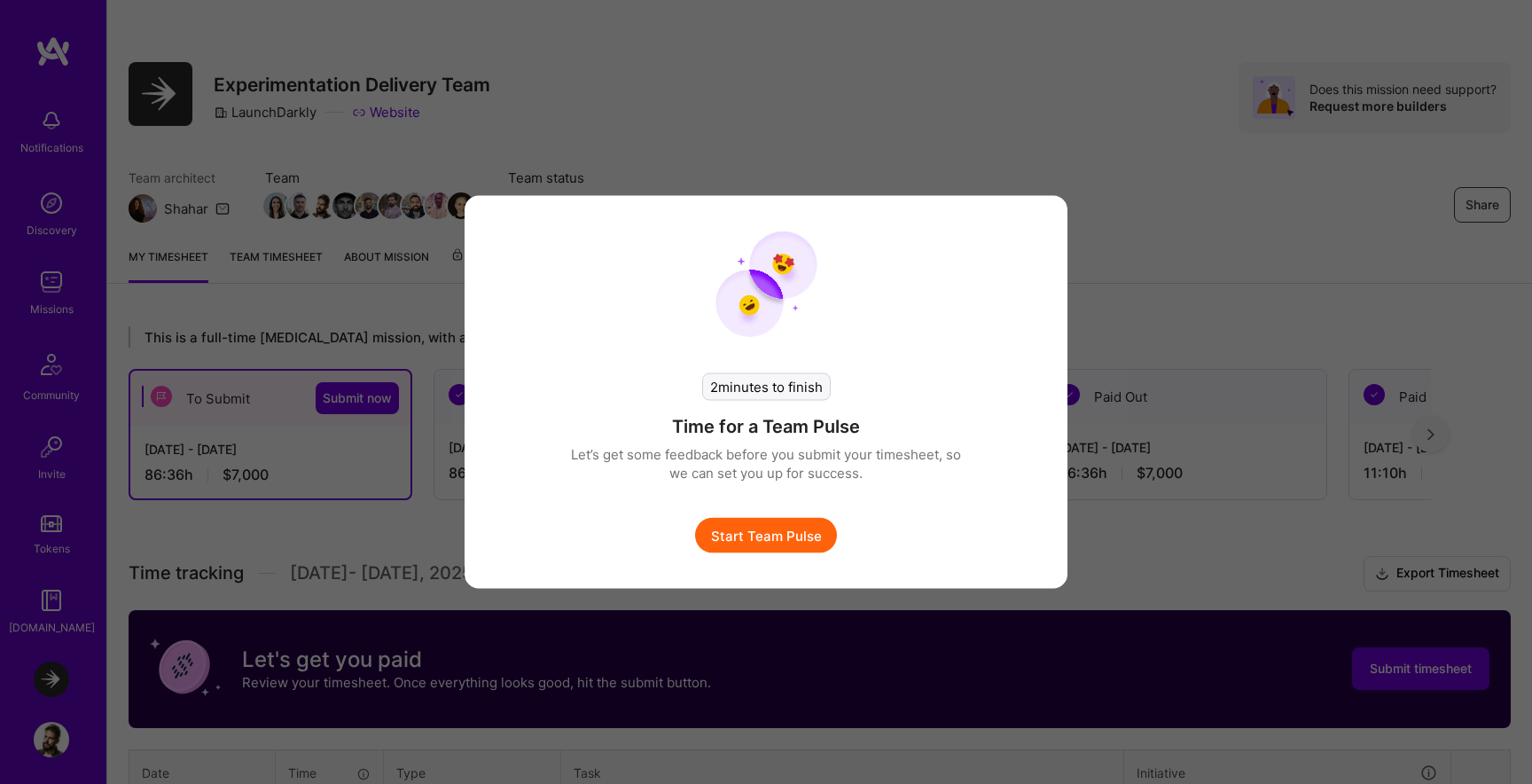
click at [790, 531] on button "Start Team Pulse" at bounding box center [766, 535] width 142 height 36
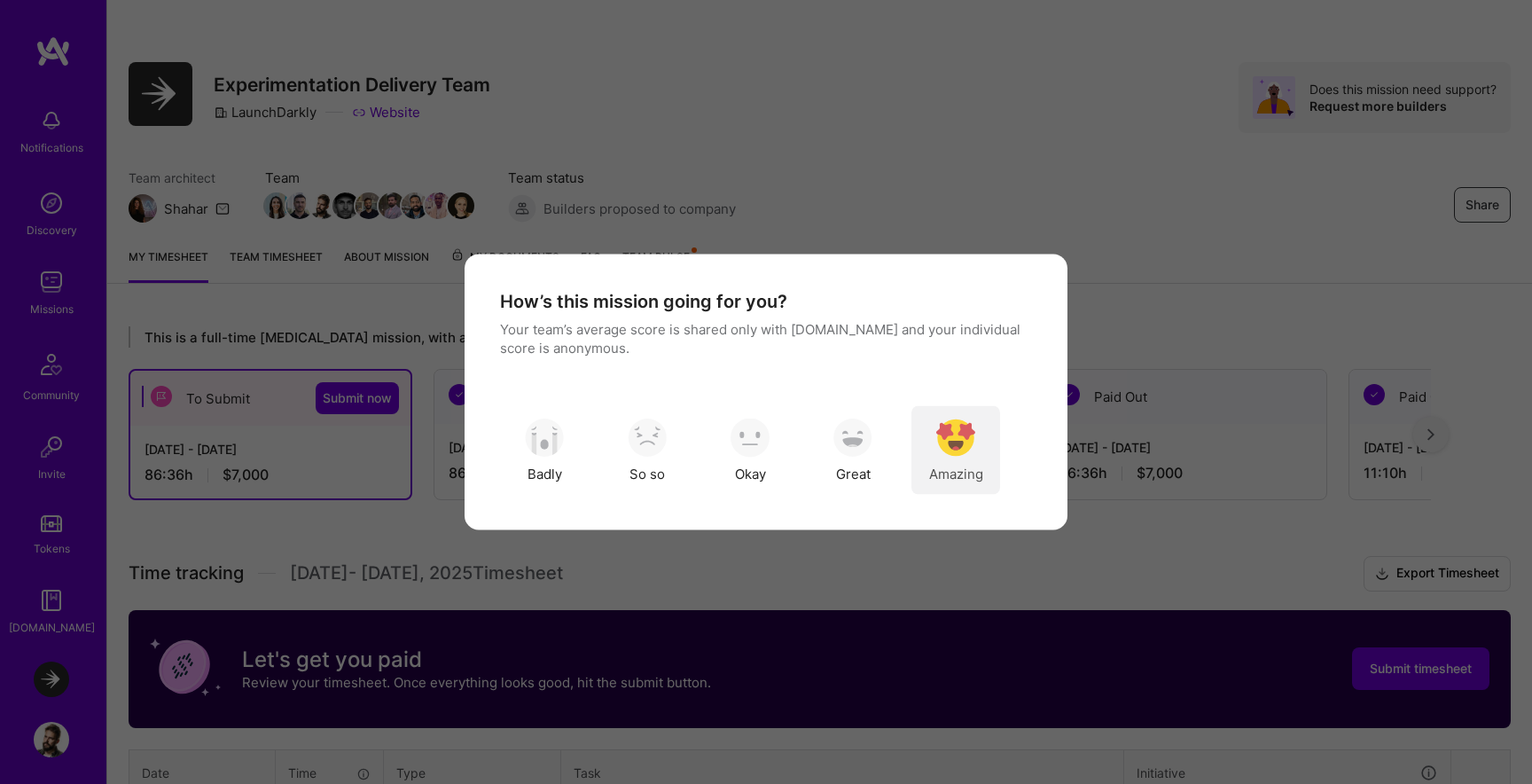
click at [962, 445] on img "modal" at bounding box center [956, 437] width 39 height 39
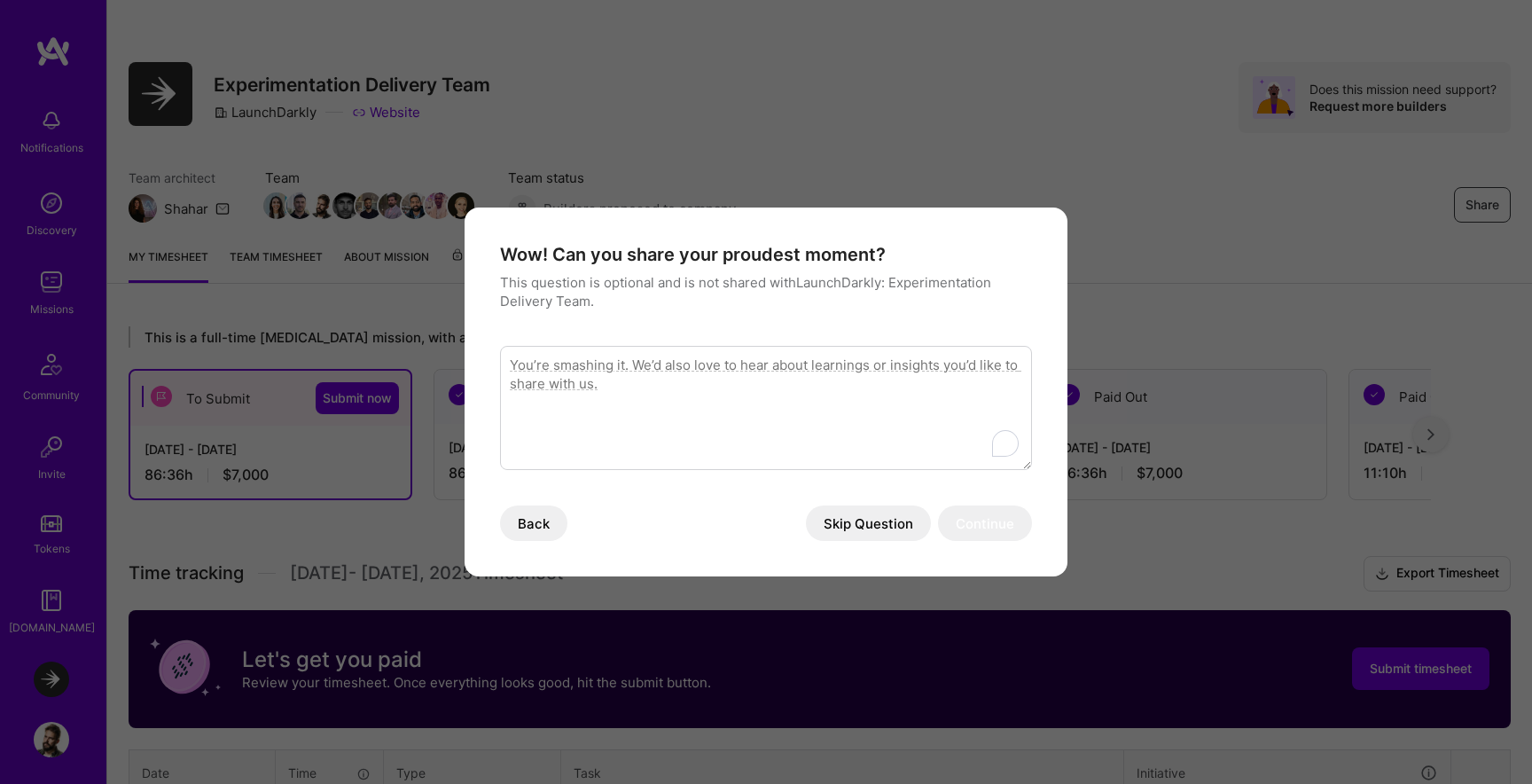
click at [936, 448] on textarea "To enrich screen reader interactions, please activate Accessibility in Grammarl…" at bounding box center [766, 408] width 532 height 124
click at [893, 518] on button "Skip Question" at bounding box center [869, 523] width 125 height 36
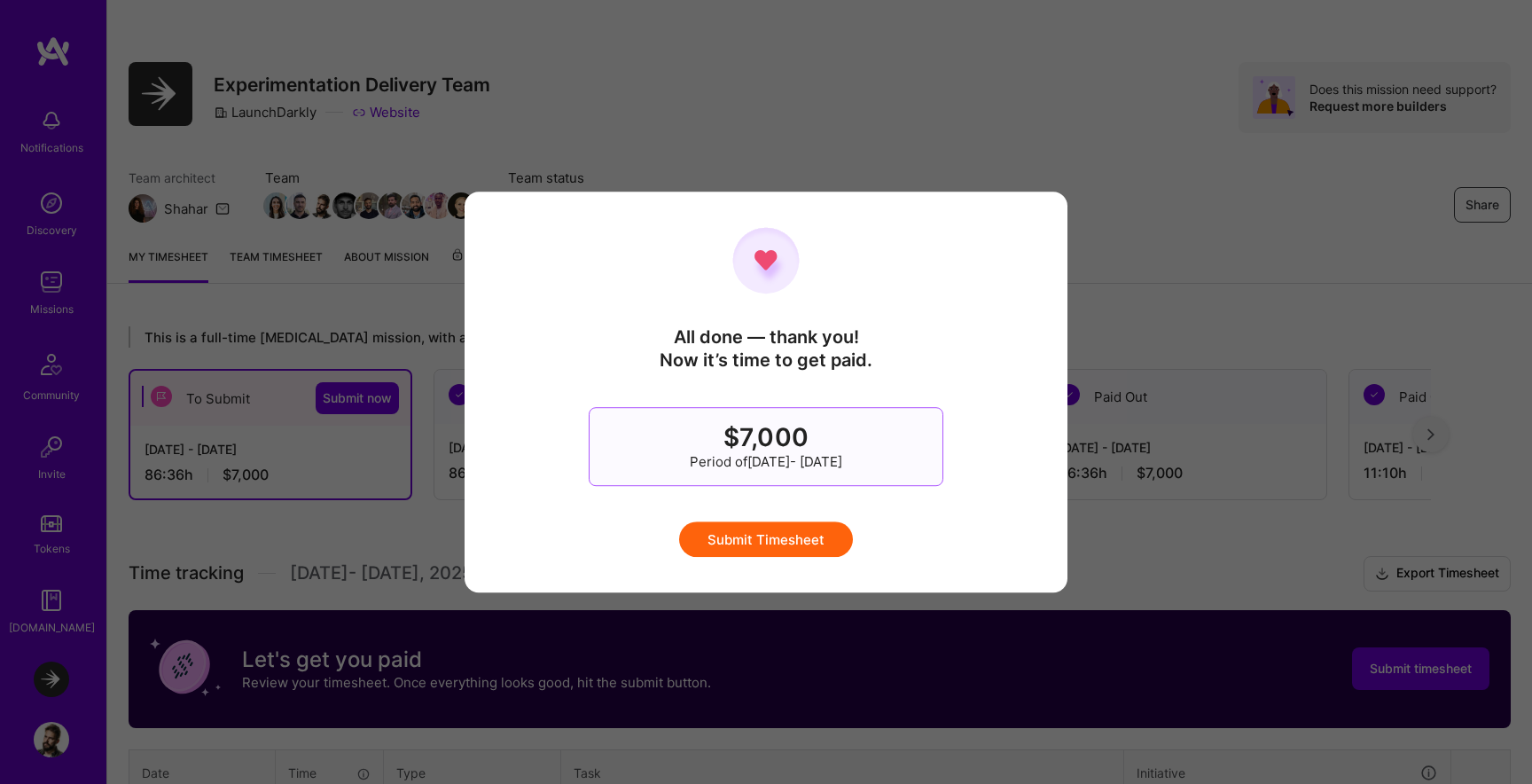
click at [837, 542] on button "Submit Timesheet" at bounding box center [766, 539] width 174 height 36
